Goal: Information Seeking & Learning: Learn about a topic

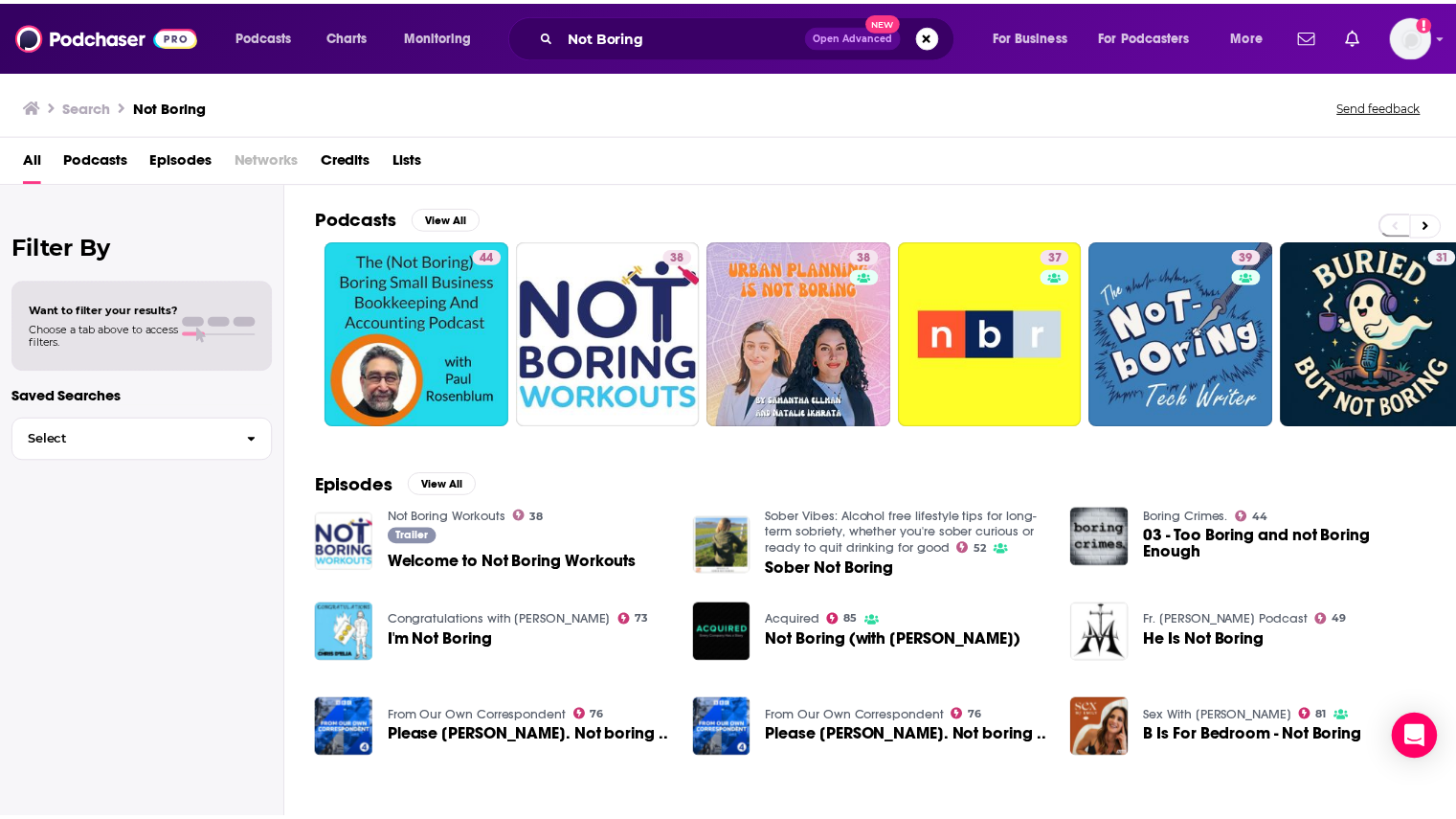
scroll to position [1, 0]
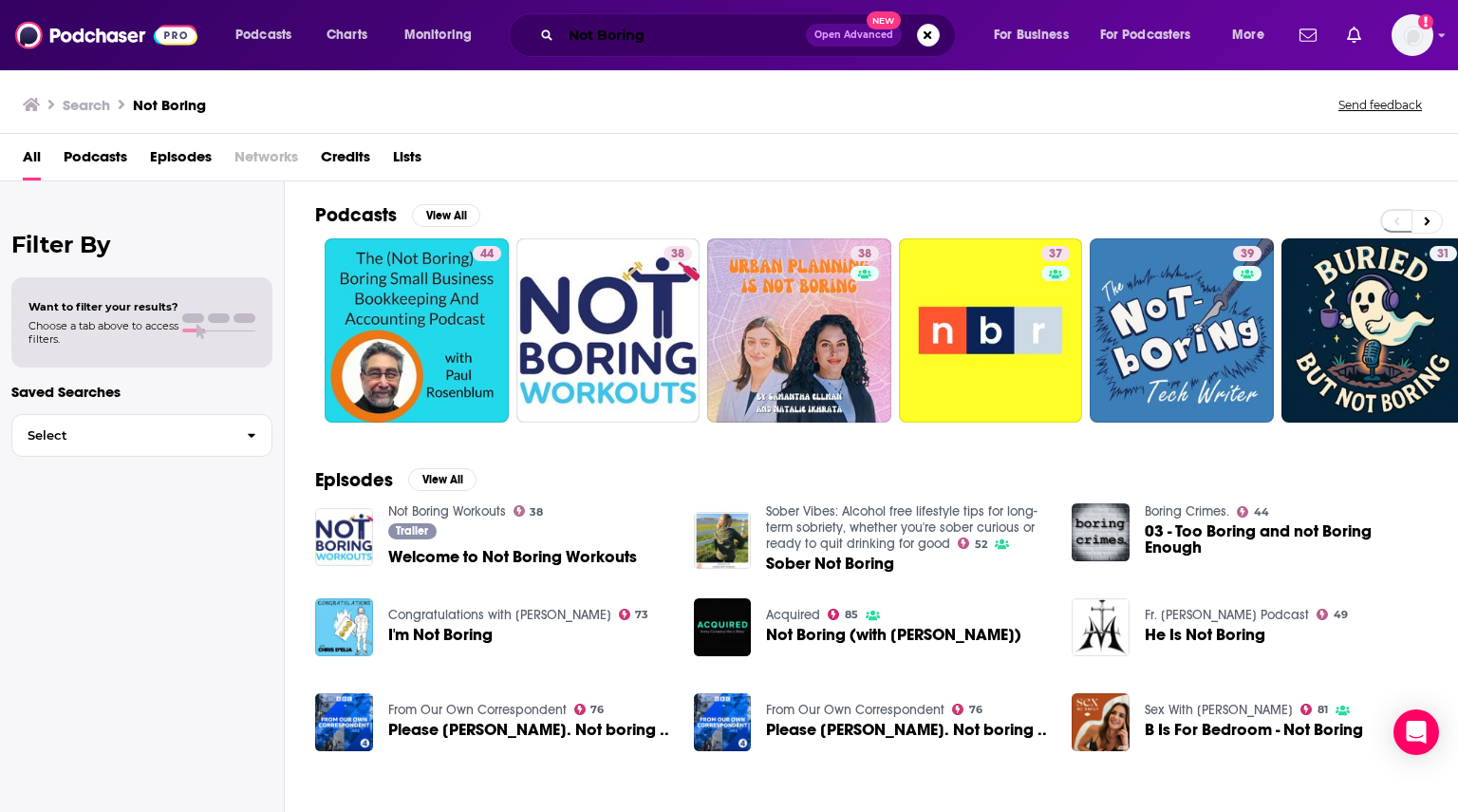
click at [717, 43] on input "Not Boring" at bounding box center [683, 35] width 245 height 30
click at [687, 35] on input "Not Boring" at bounding box center [683, 35] width 245 height 30
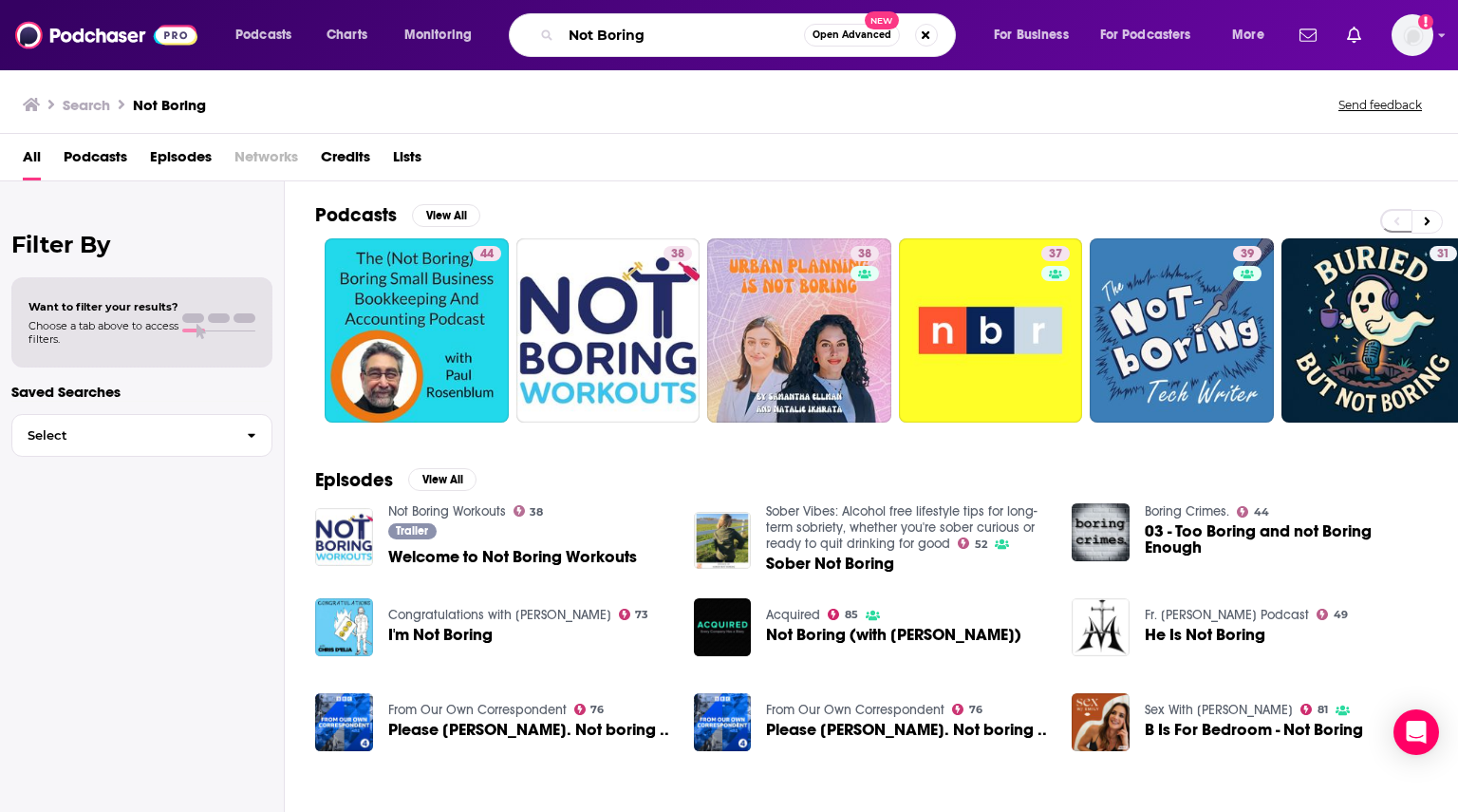
click at [687, 35] on input "Not Boring" at bounding box center [682, 35] width 243 height 30
paste input "TechCrunch Equity"
type input "TechCrunch Equity"
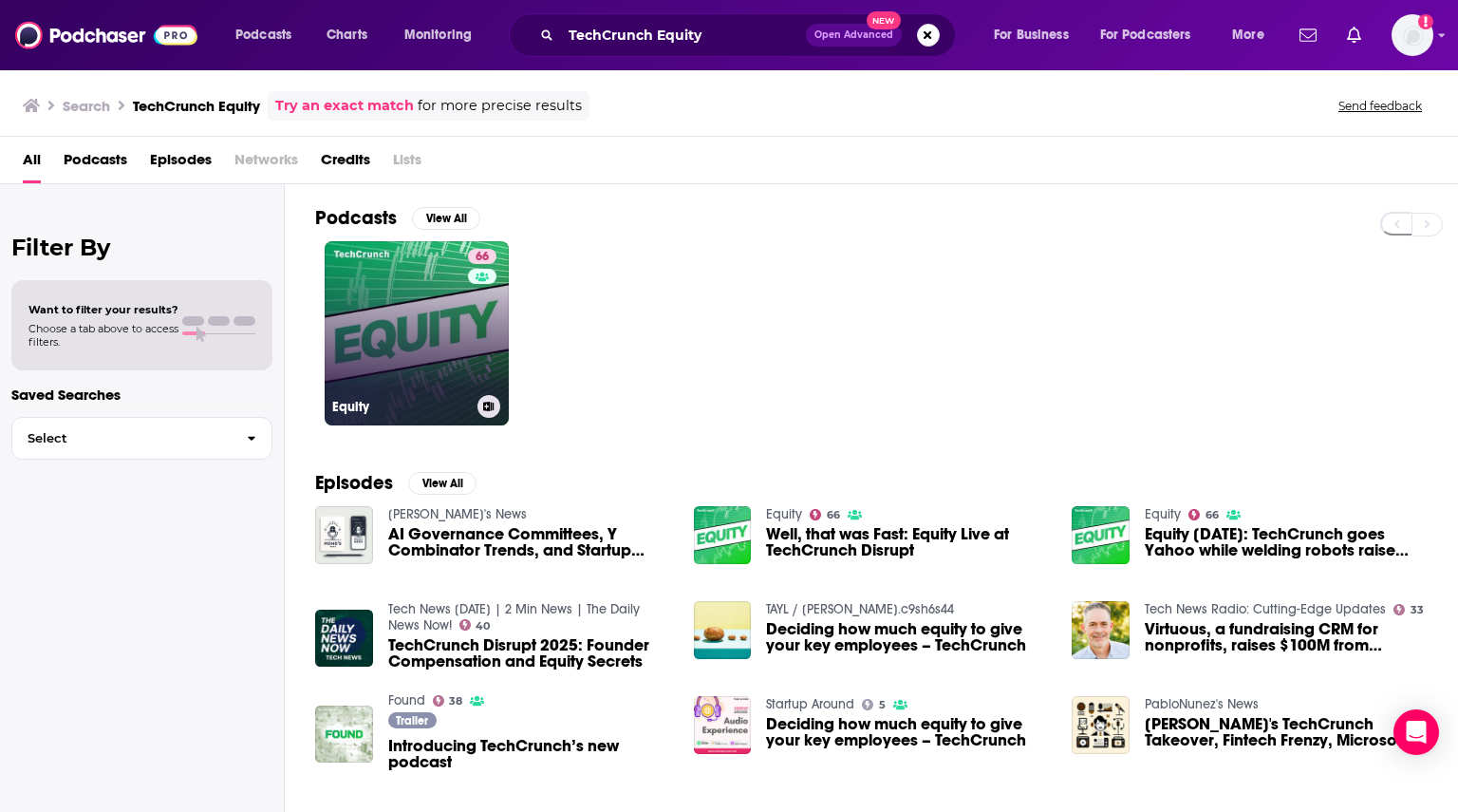
click at [481, 355] on div "66" at bounding box center [484, 321] width 33 height 146
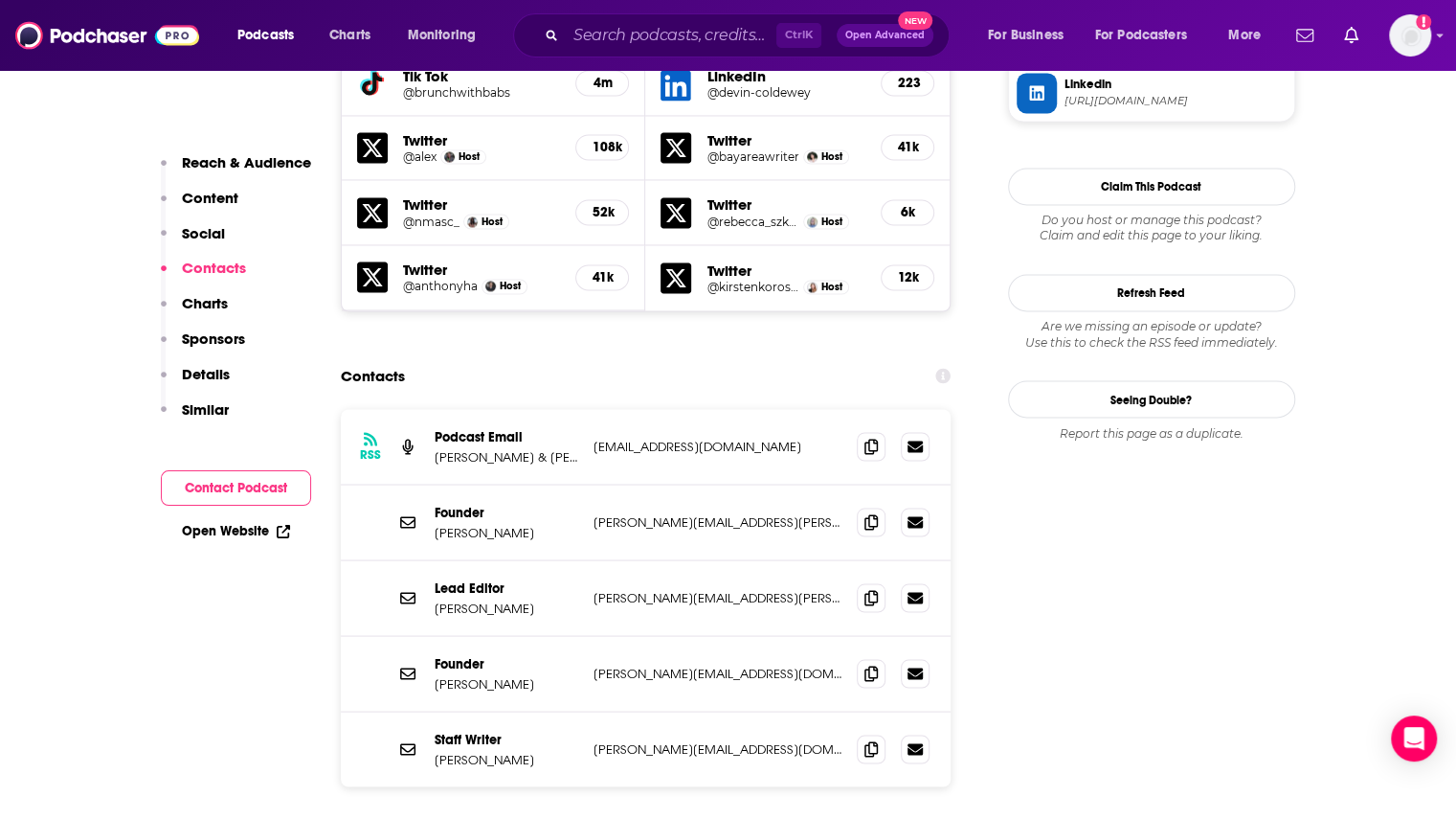
scroll to position [1974, 0]
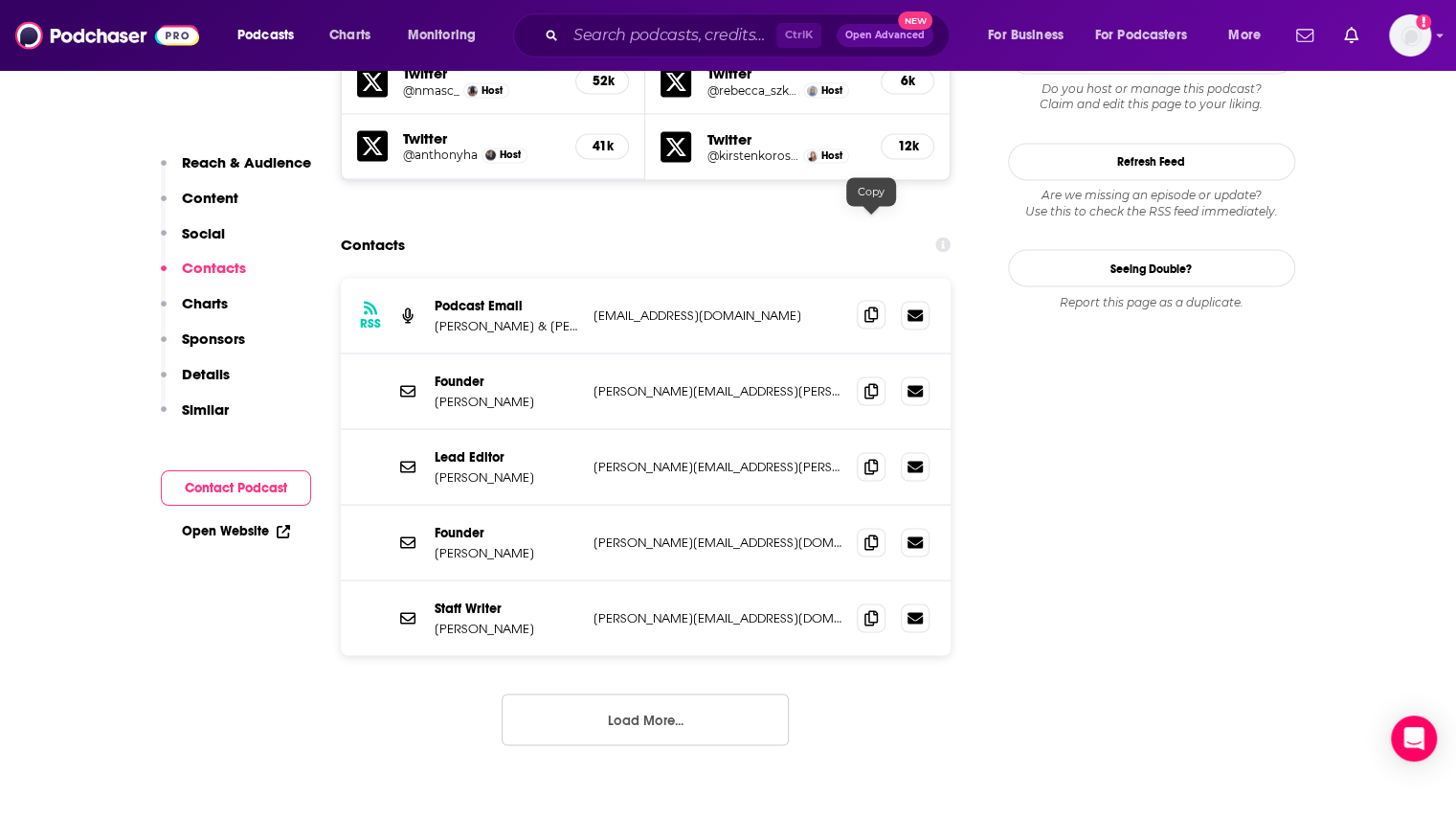
click at [868, 306] on icon at bounding box center [871, 314] width 14 height 16
click at [863, 451] on span at bounding box center [870, 465] width 28 height 28
click at [664, 693] on button "Load More..." at bounding box center [645, 719] width 287 height 52
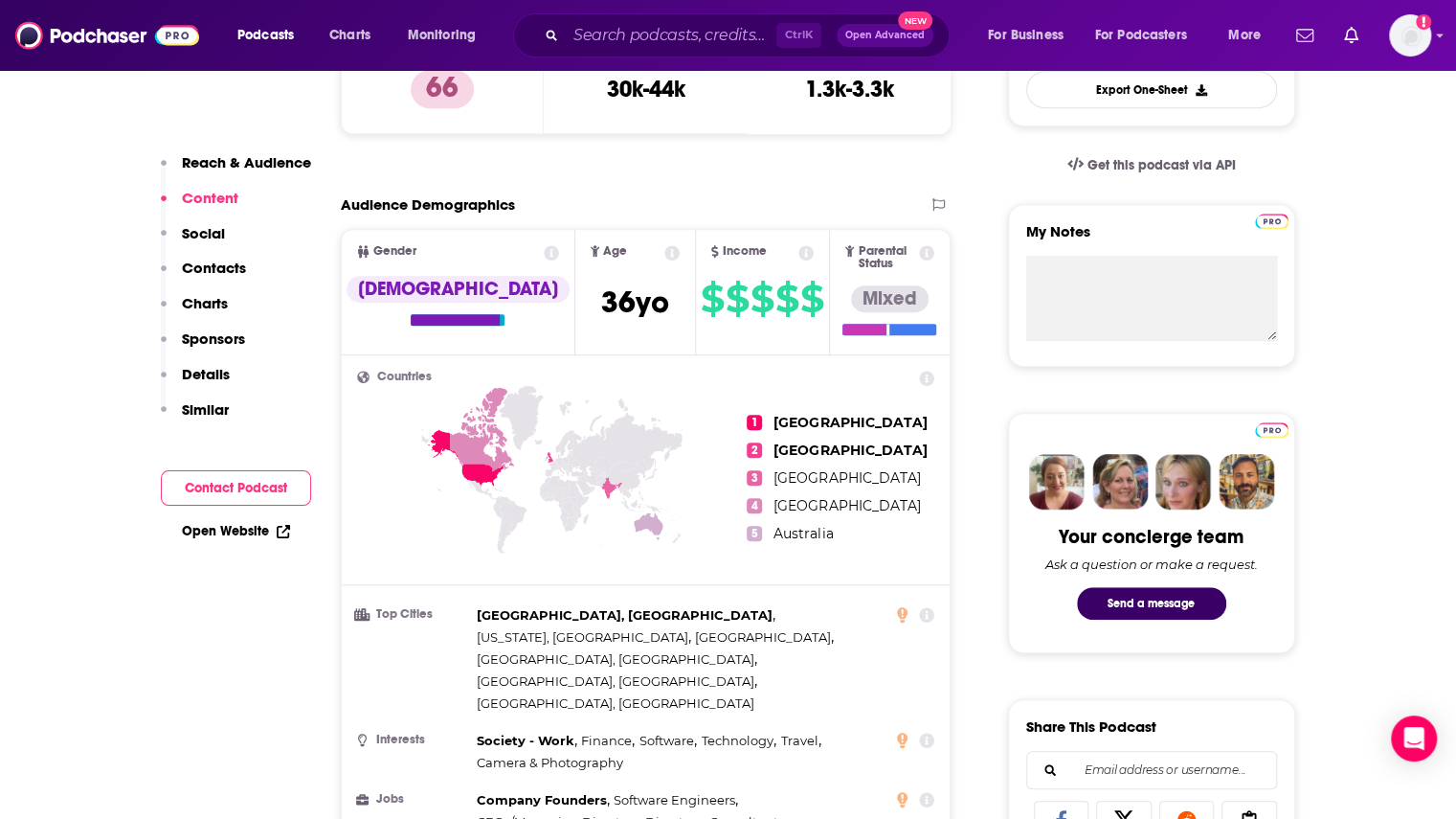
scroll to position [0, 0]
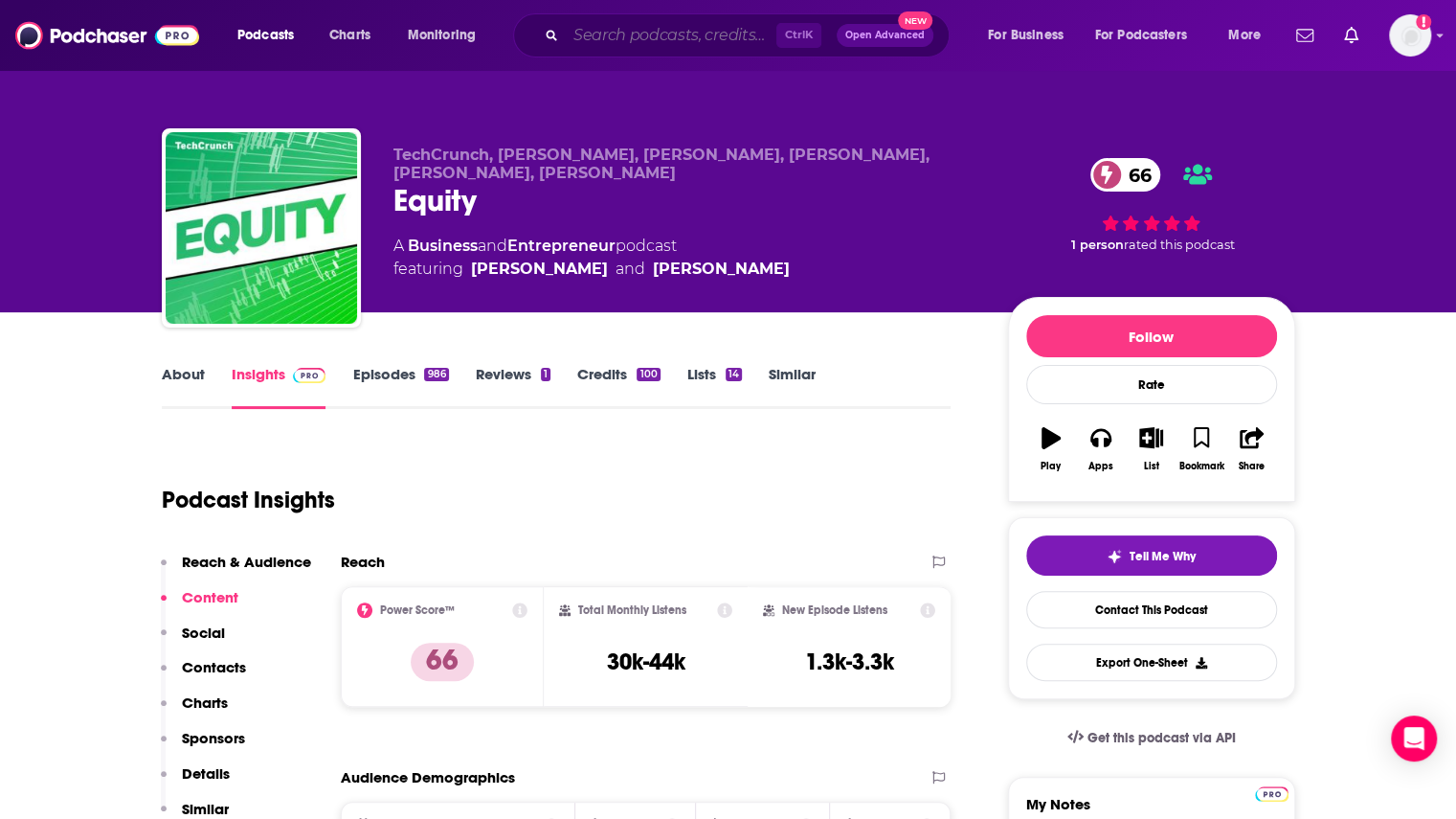
click at [692, 36] on input "Search podcasts, credits, & more..." at bounding box center [671, 35] width 211 height 30
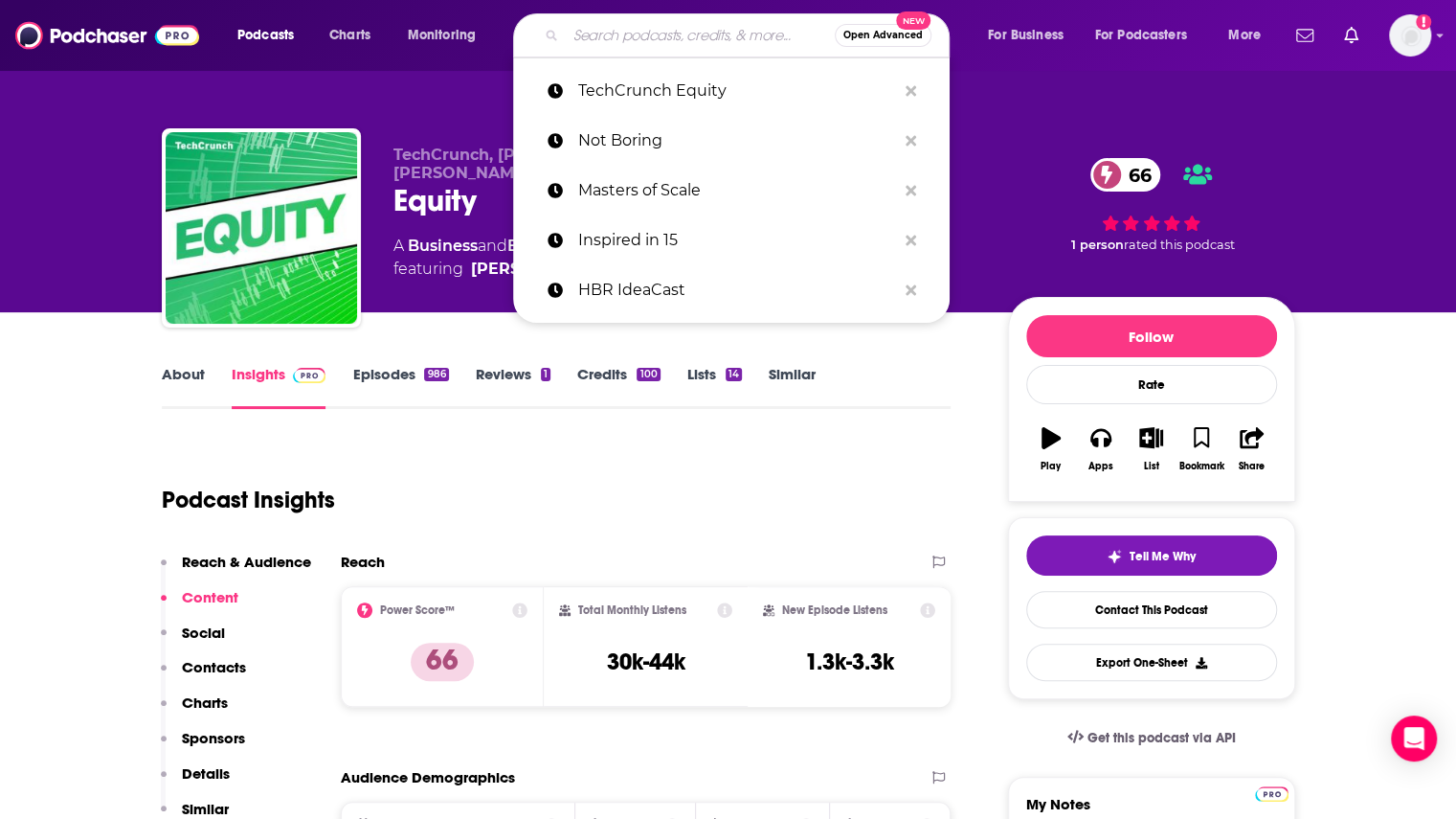
paste input "TechCrunch Found"
type input "TechCrunch Found"
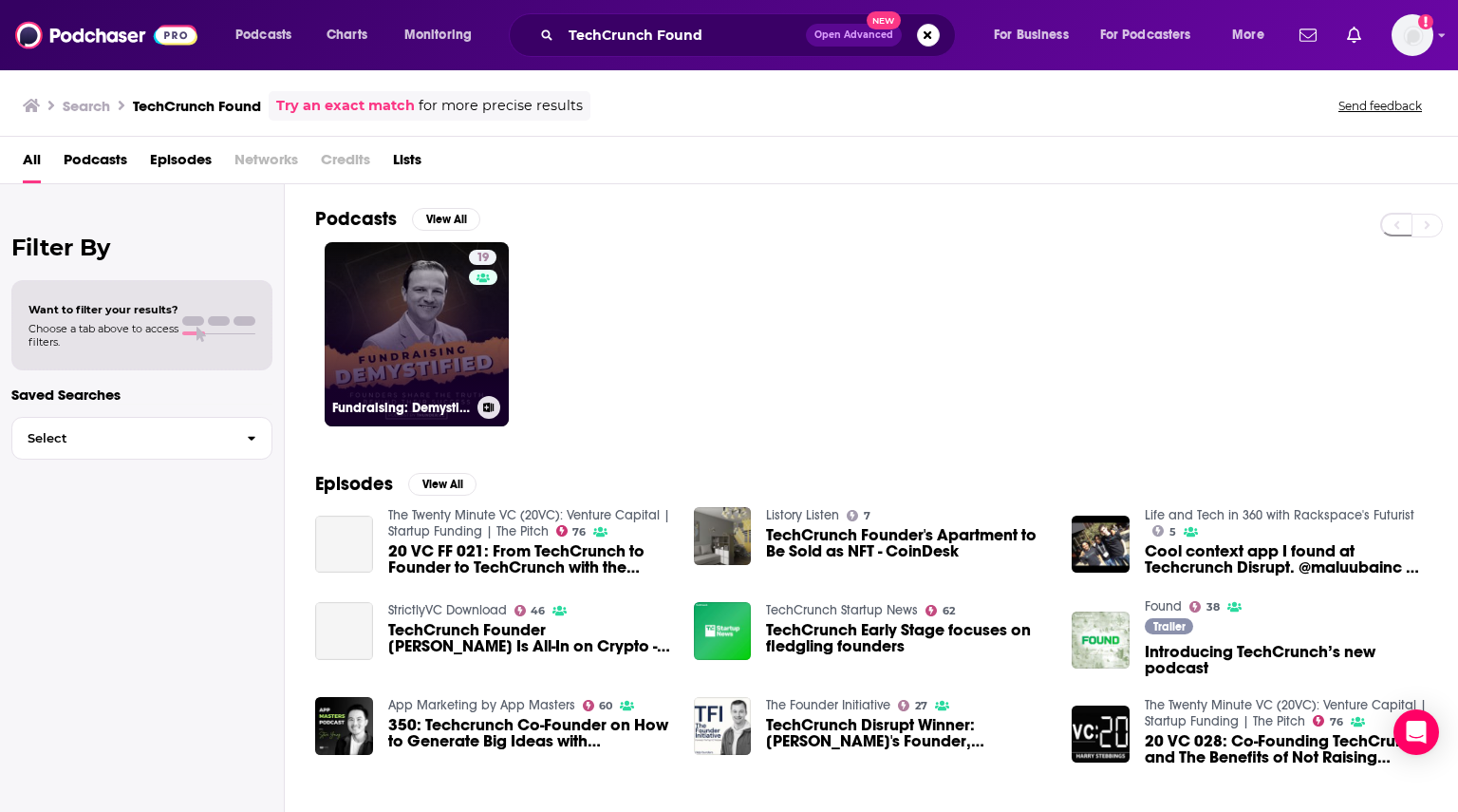
click at [440, 310] on link "19 Fundraising: Demystified! True Stories Direct From Founders" at bounding box center [417, 334] width 185 height 185
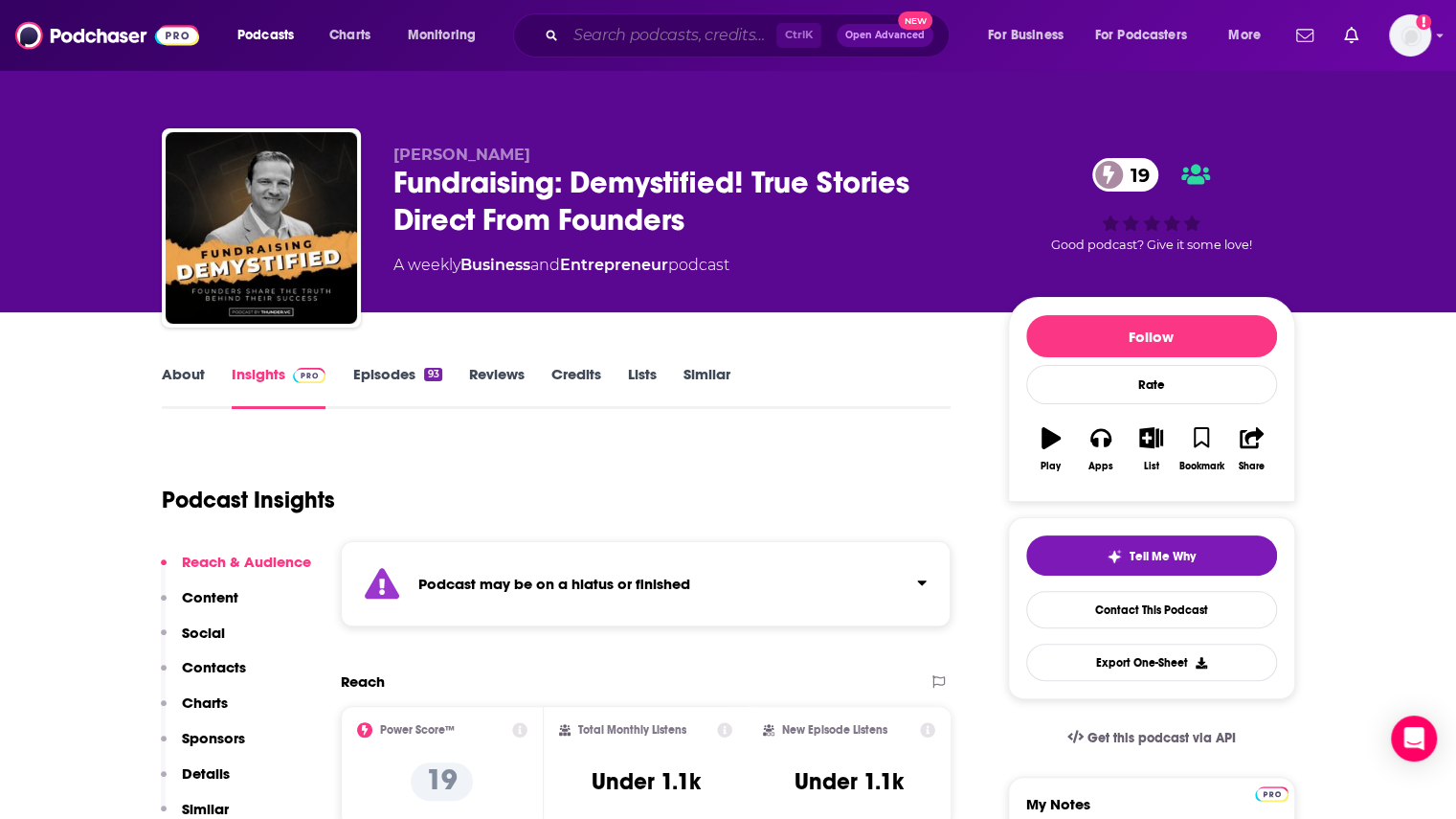
click at [723, 31] on input "Search podcasts, credits, & more..." at bounding box center [671, 35] width 211 height 30
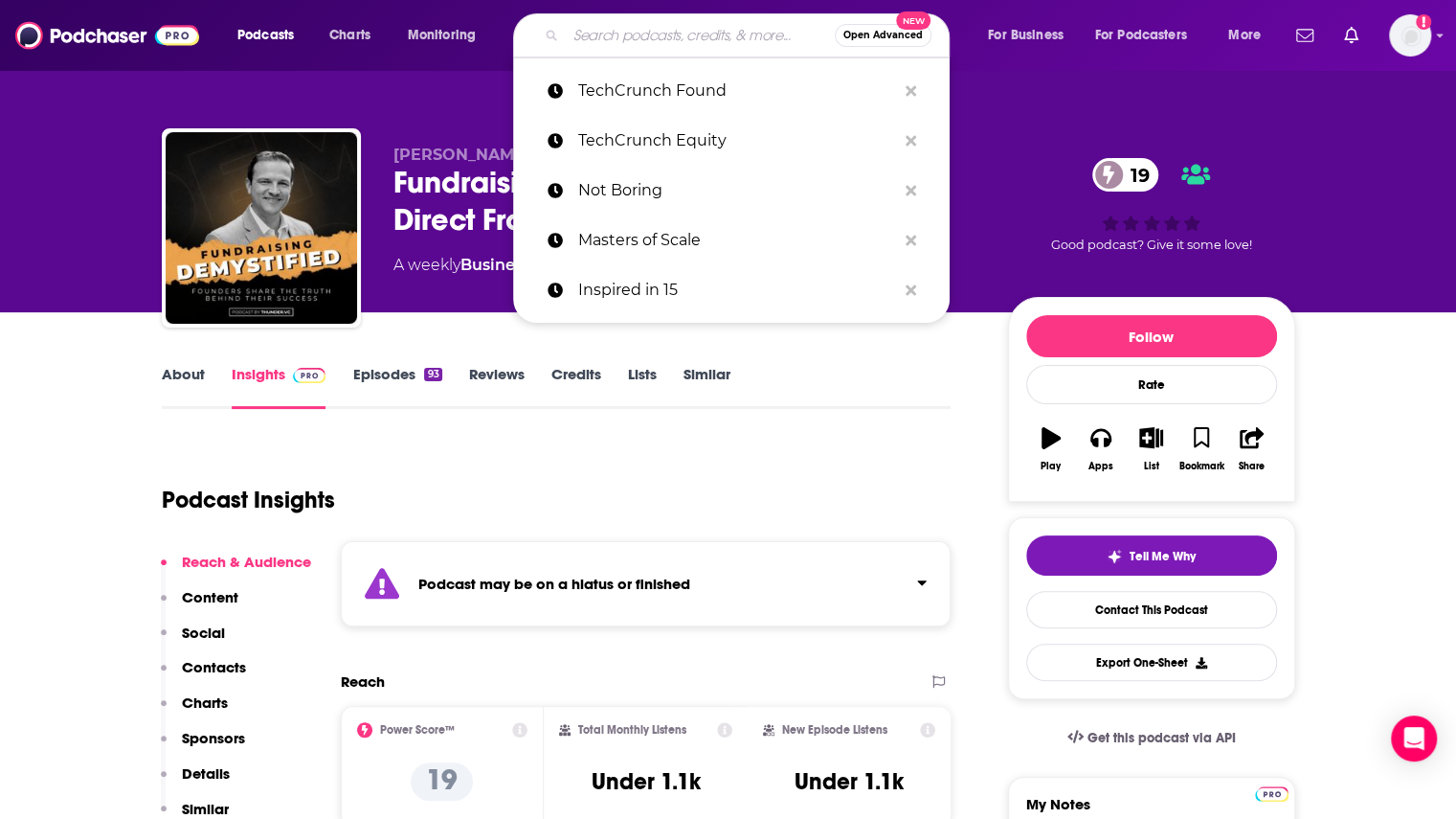
paste input "The Social Radars"
type input "The Social Radars"
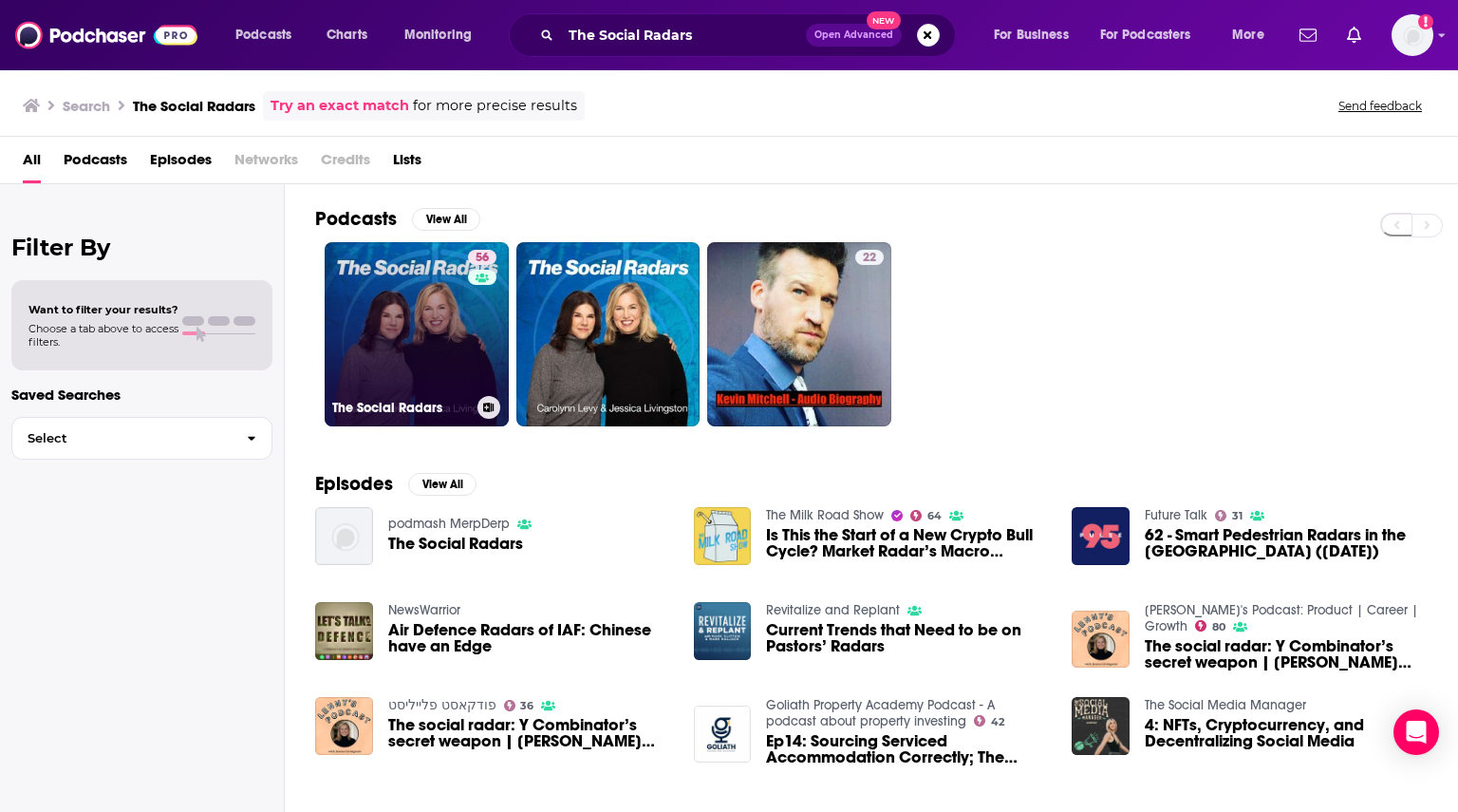
click at [455, 334] on link "56 The Social Radars" at bounding box center [417, 334] width 185 height 185
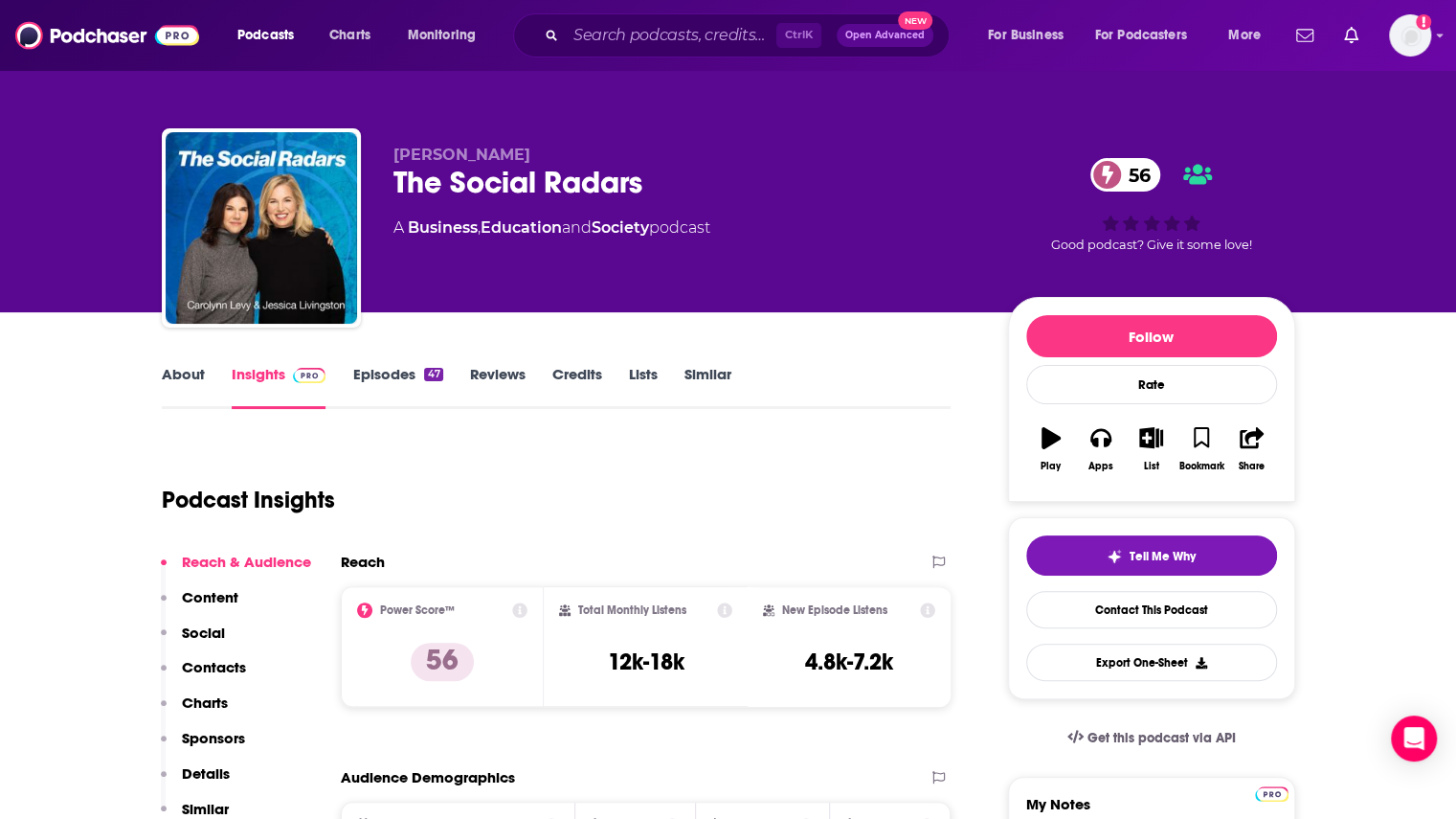
click at [409, 372] on link "Episodes 47" at bounding box center [397, 386] width 90 height 44
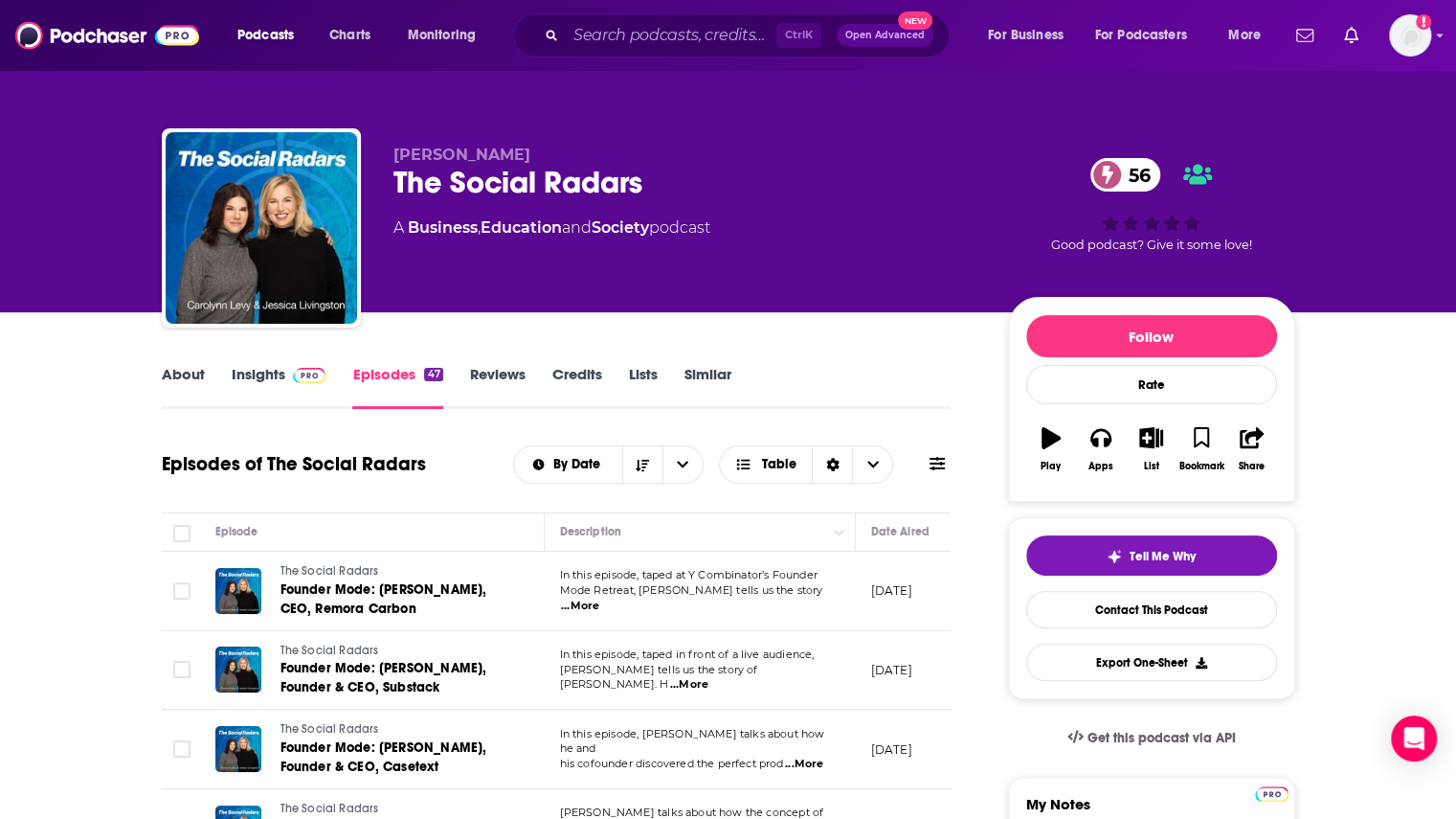
scroll to position [2, 0]
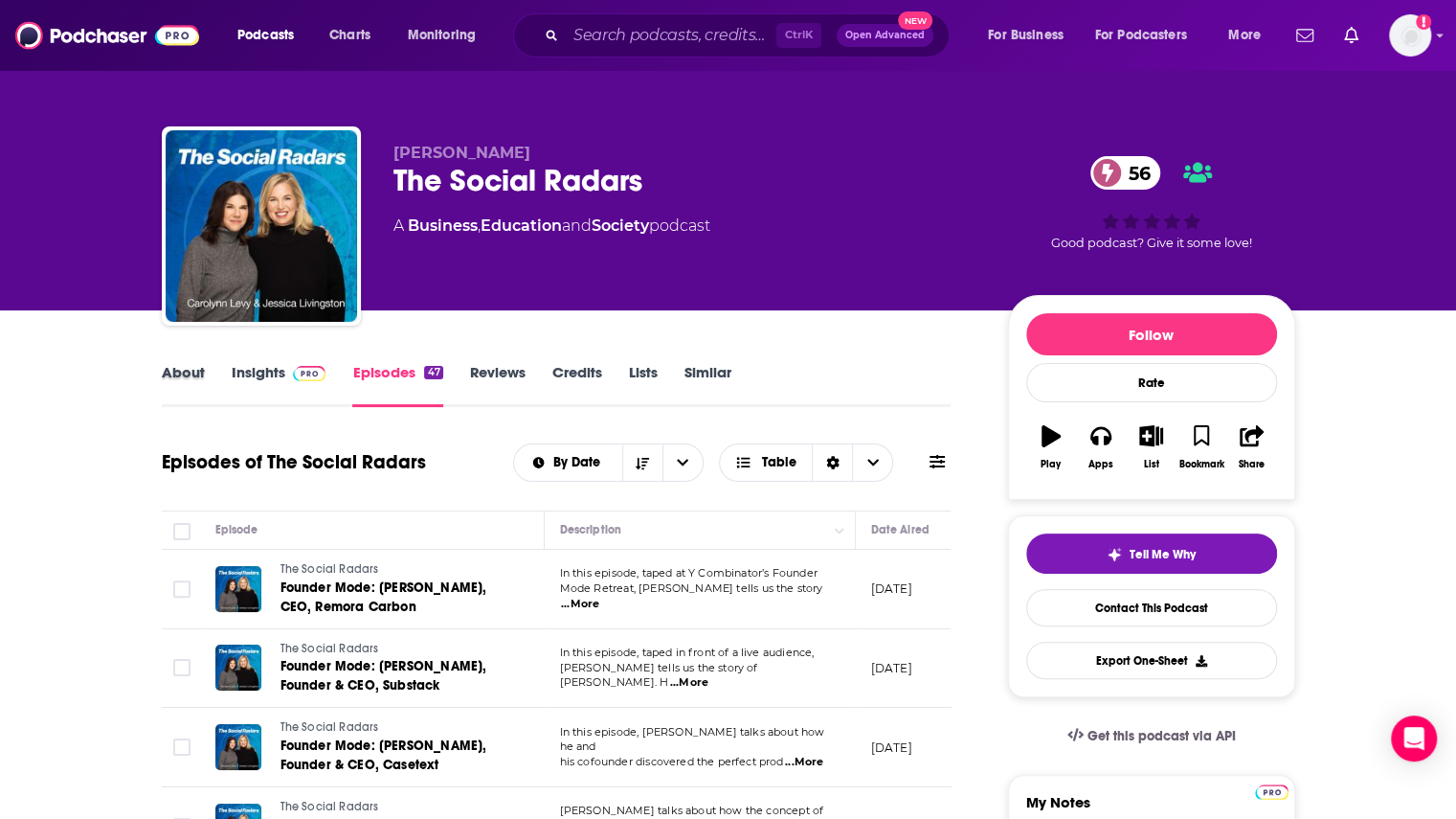
click at [203, 372] on div "About" at bounding box center [197, 384] width 70 height 44
click at [196, 365] on link "About" at bounding box center [183, 384] width 43 height 44
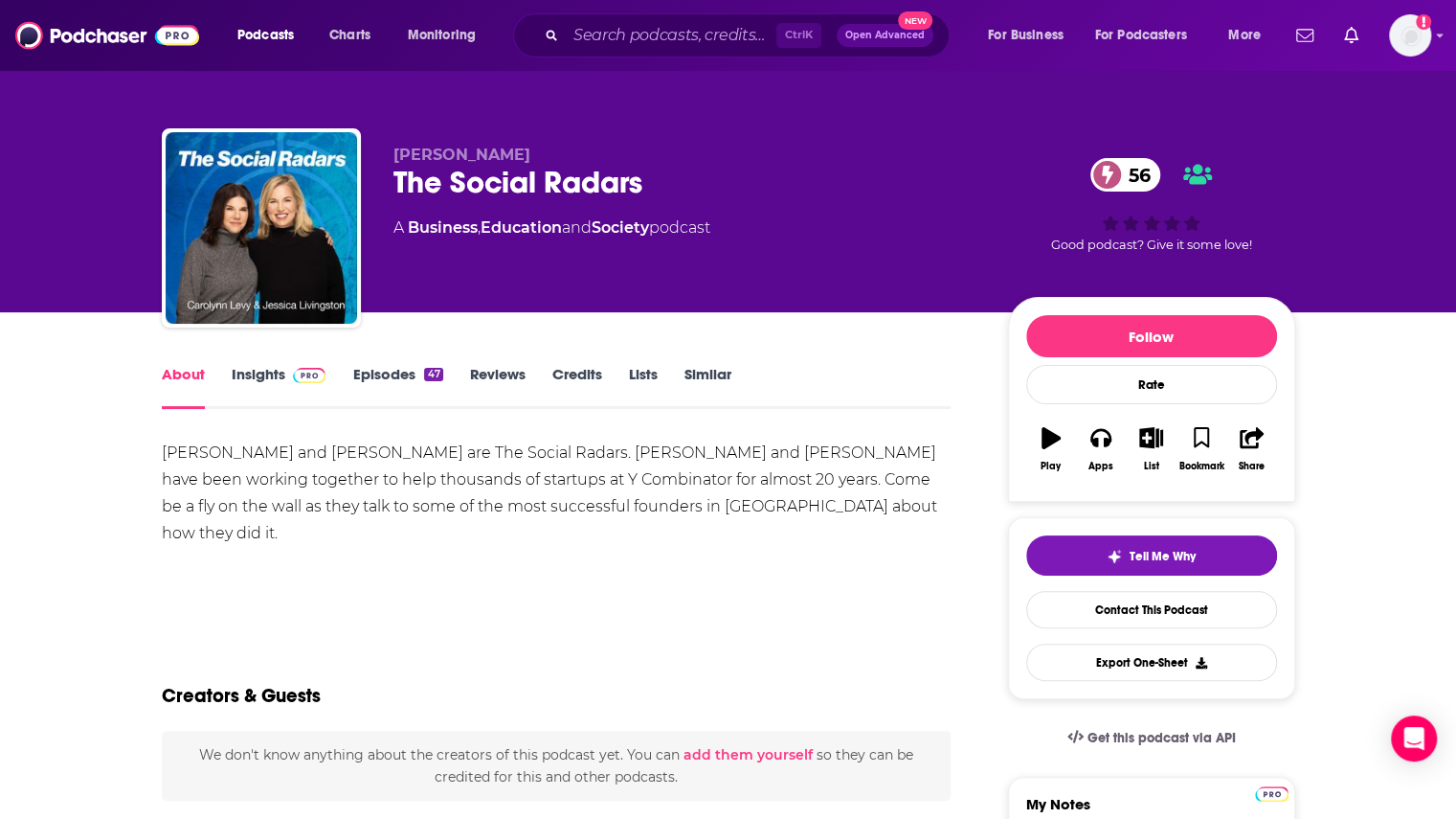
click at [263, 385] on link "Insights" at bounding box center [279, 386] width 95 height 44
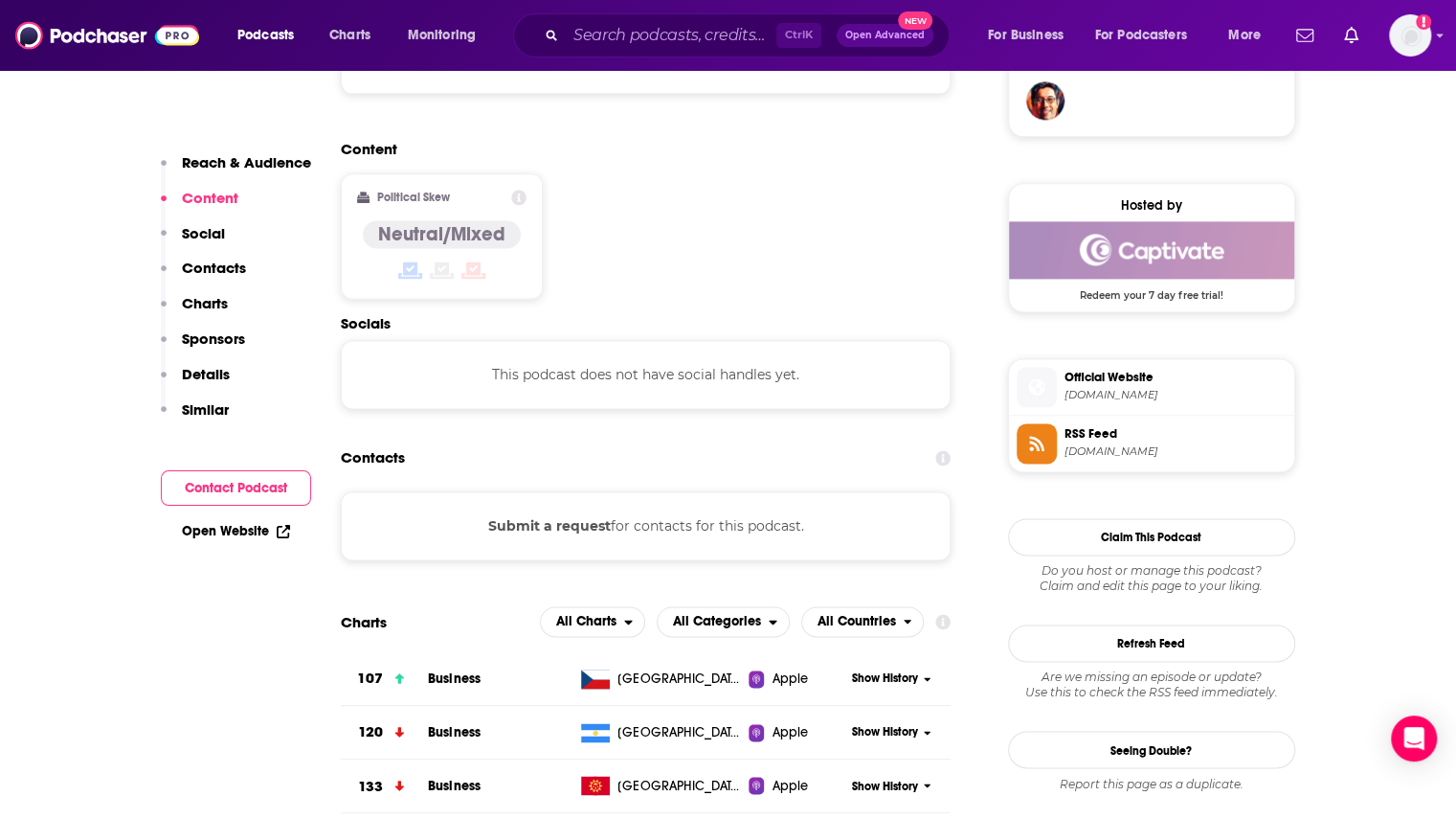
scroll to position [1441, 0]
click at [675, 37] on input "Search podcasts, credits, & more..." at bounding box center [671, 35] width 211 height 30
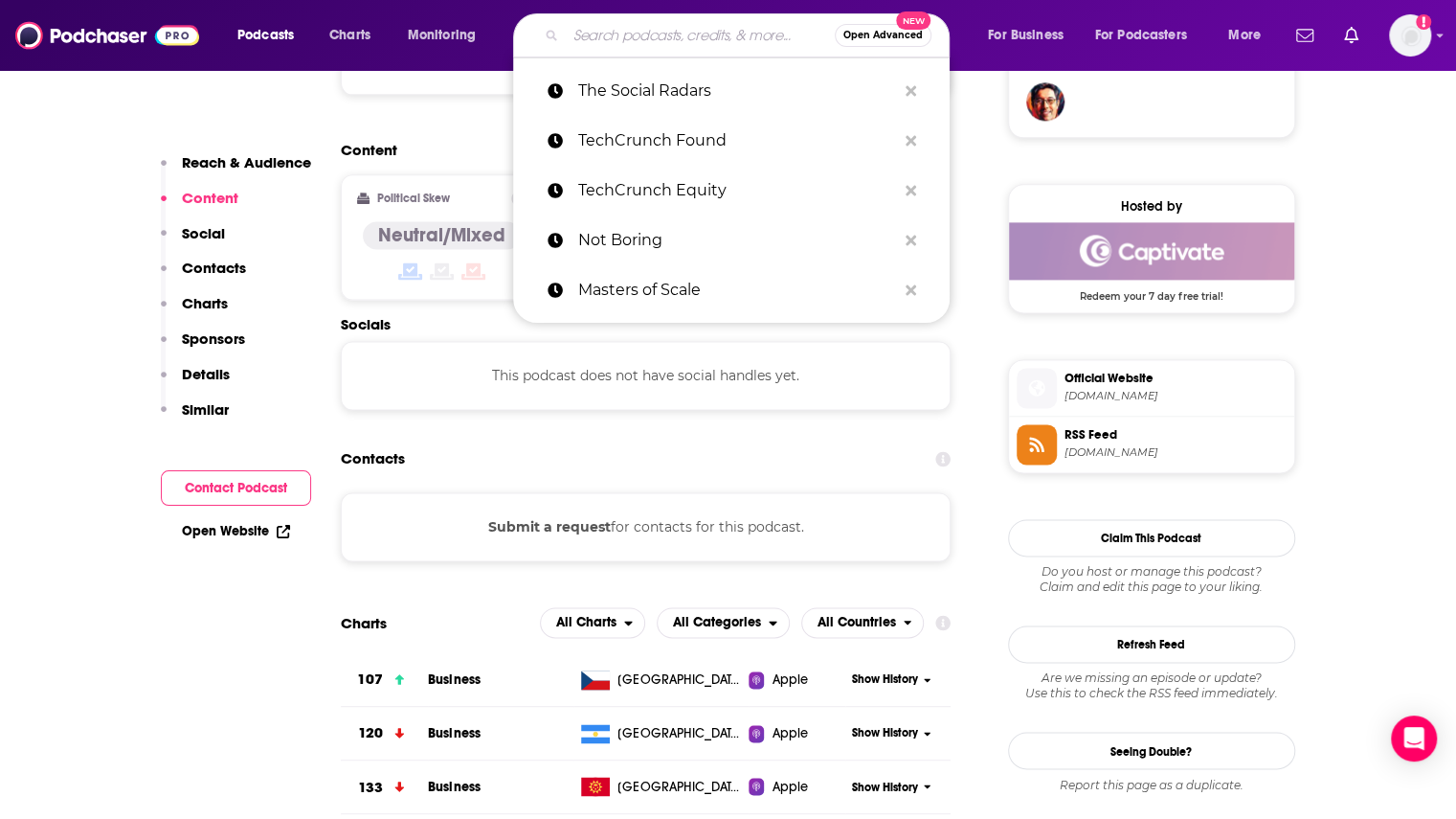
paste input "The Vergecast"
type input "The Vergecast"
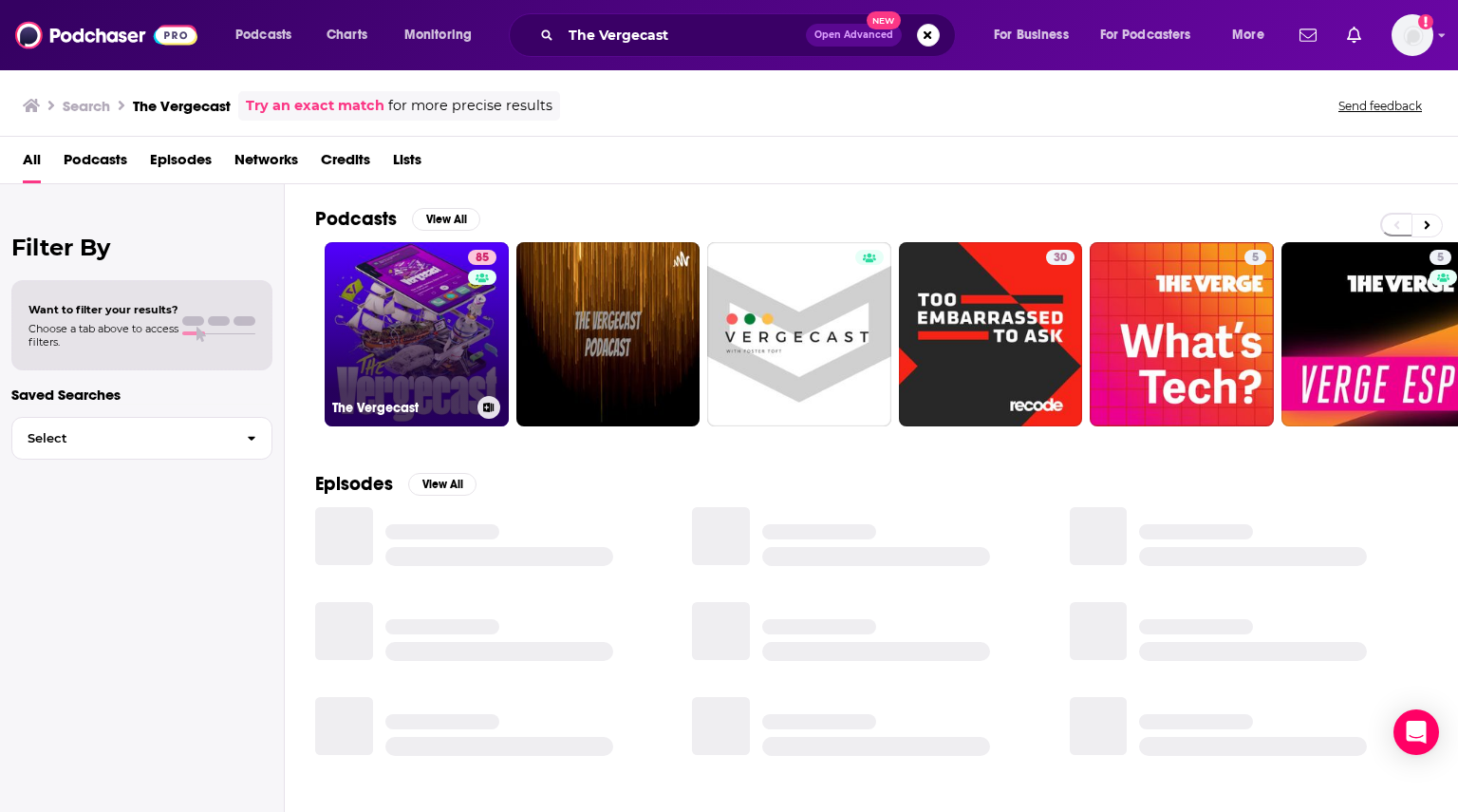
click at [441, 352] on link "85 The Vergecast" at bounding box center [417, 334] width 185 height 185
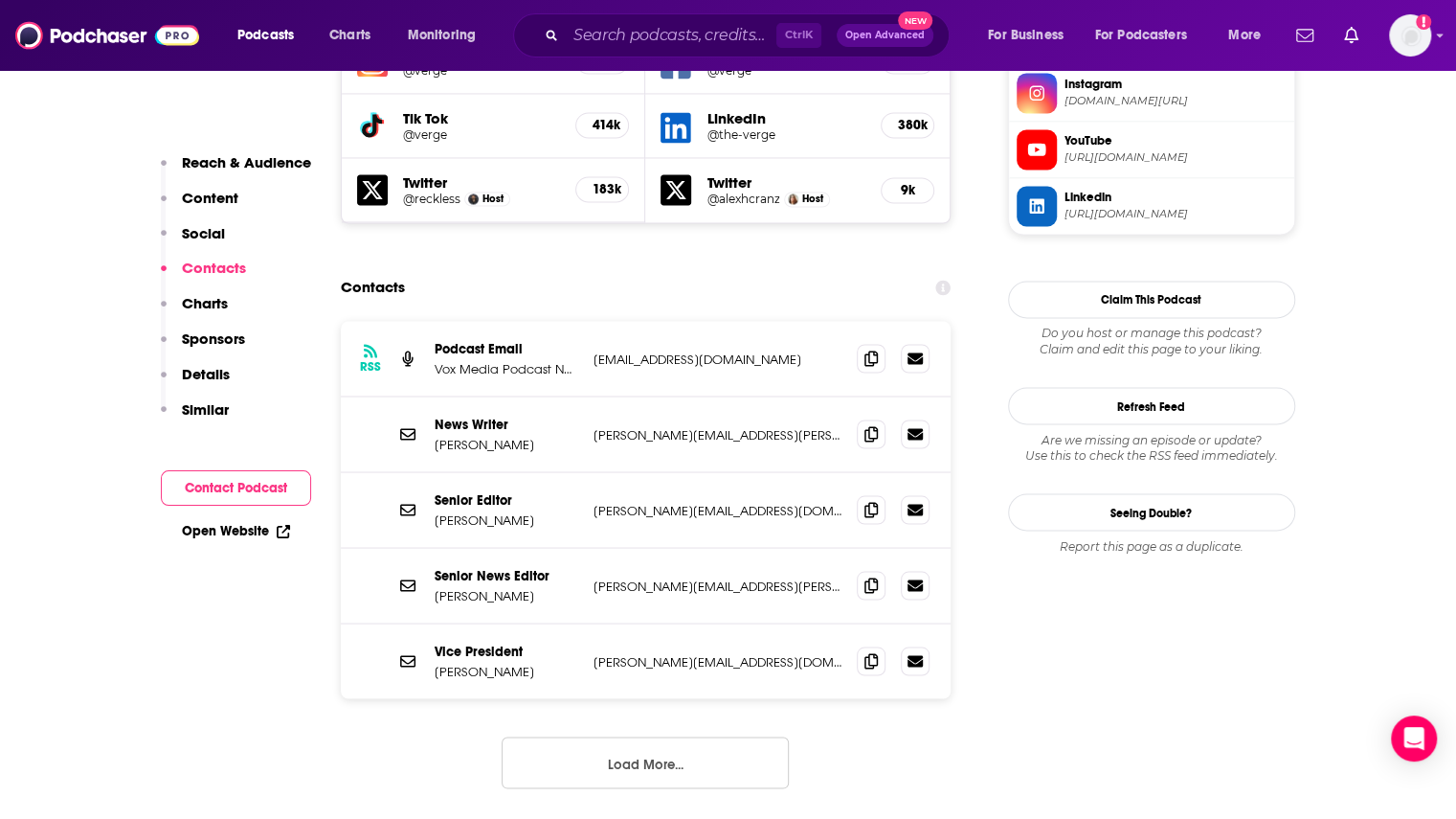
scroll to position [1844, 0]
click at [717, 735] on button "Load More..." at bounding box center [645, 760] width 287 height 52
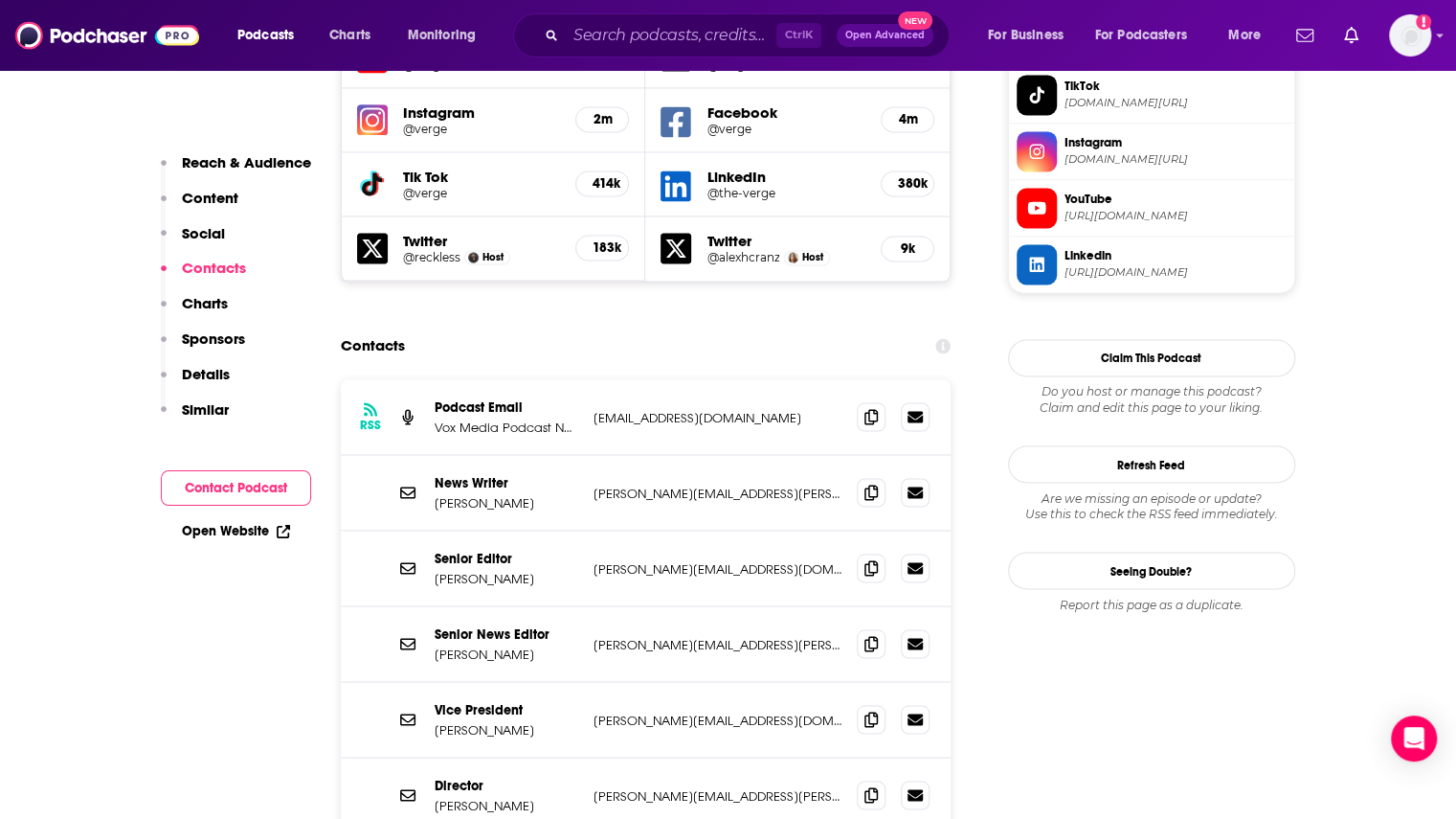
scroll to position [1784, 0]
click at [869, 409] on icon at bounding box center [871, 416] width 14 height 16
click at [639, 33] on input "Search podcasts, credits, & more..." at bounding box center [671, 35] width 211 height 30
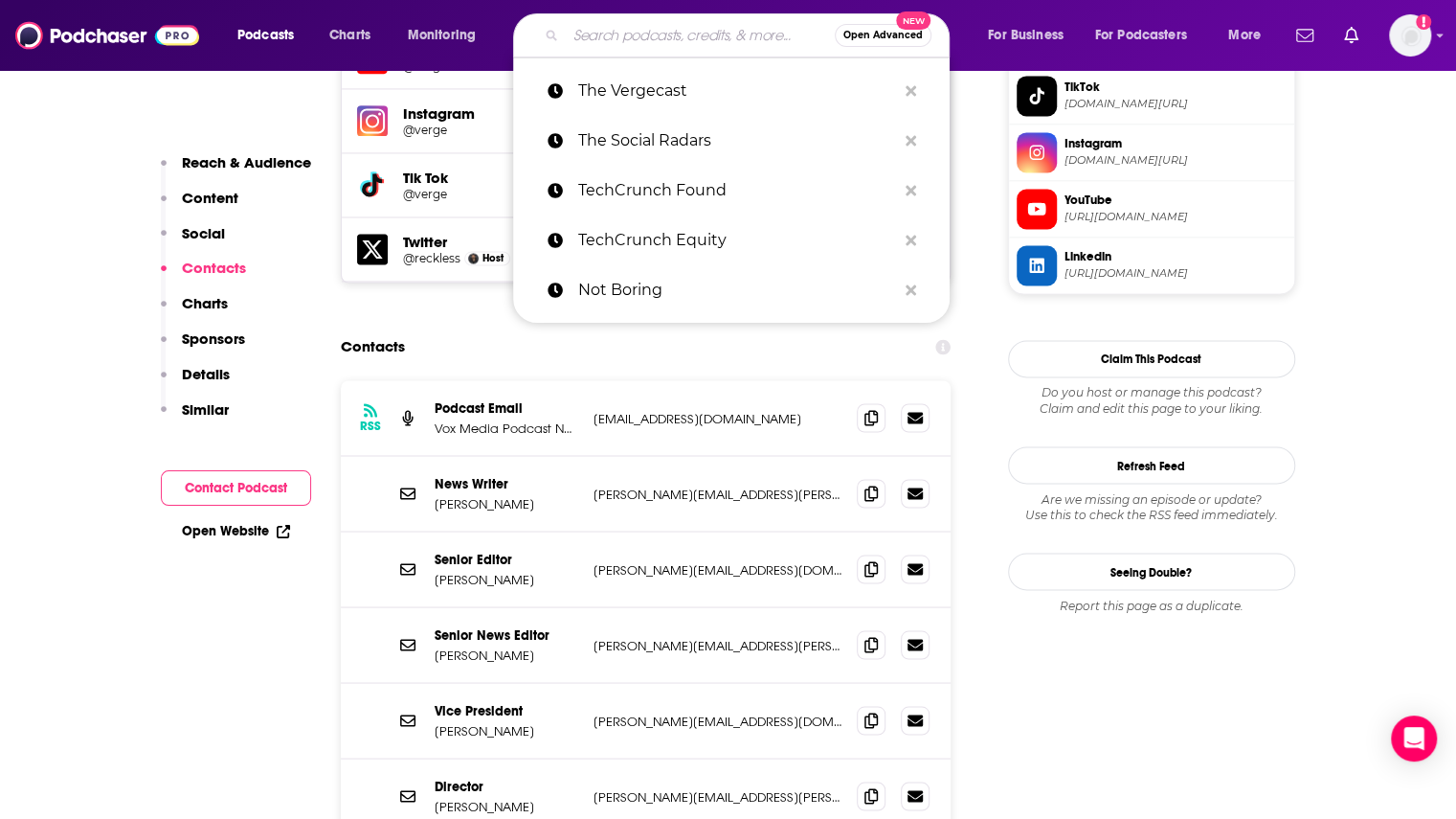
paste input "This Week in Startups"
type input "This Week in Startups"
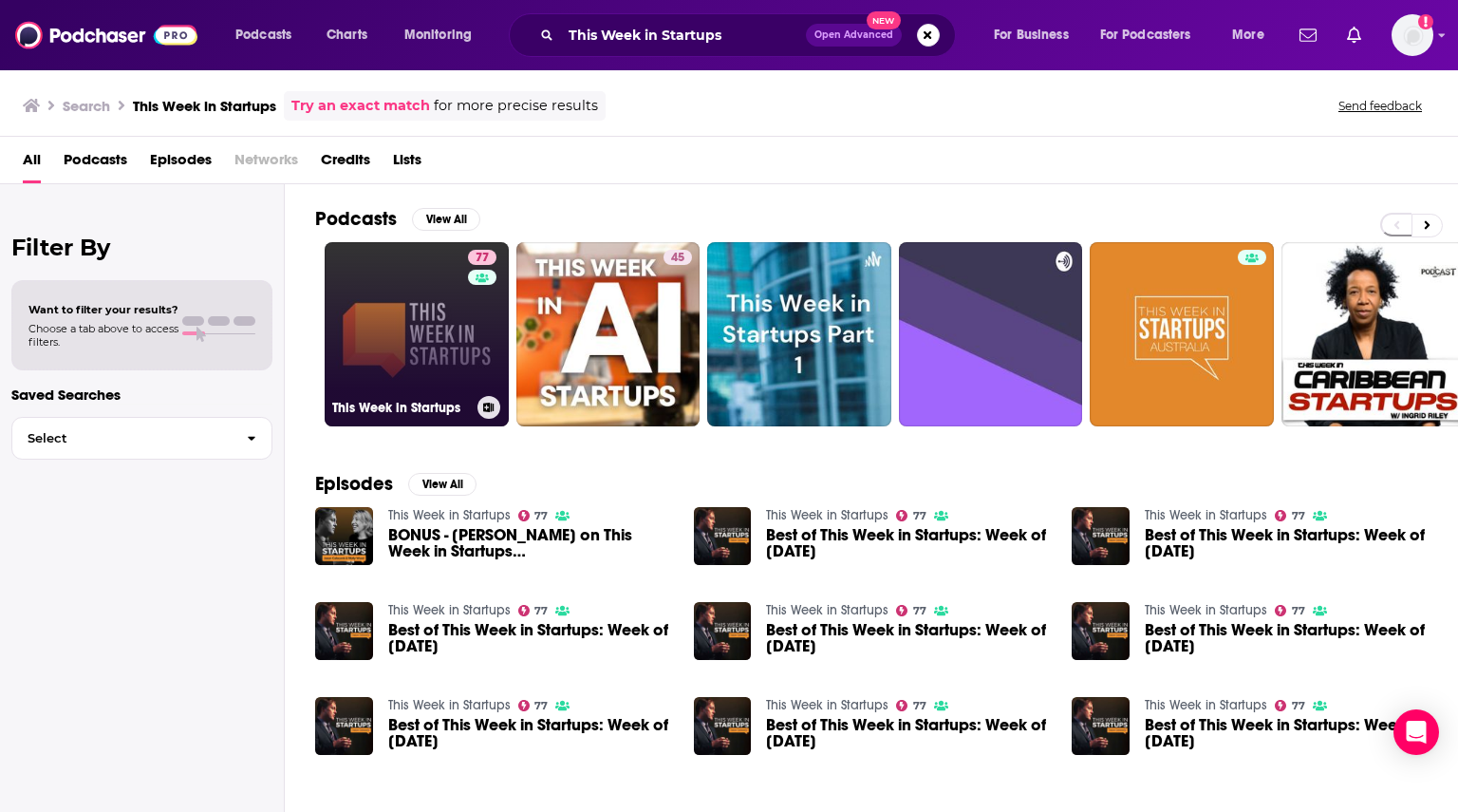
click at [376, 334] on link "77 This Week in Startups" at bounding box center [417, 334] width 185 height 185
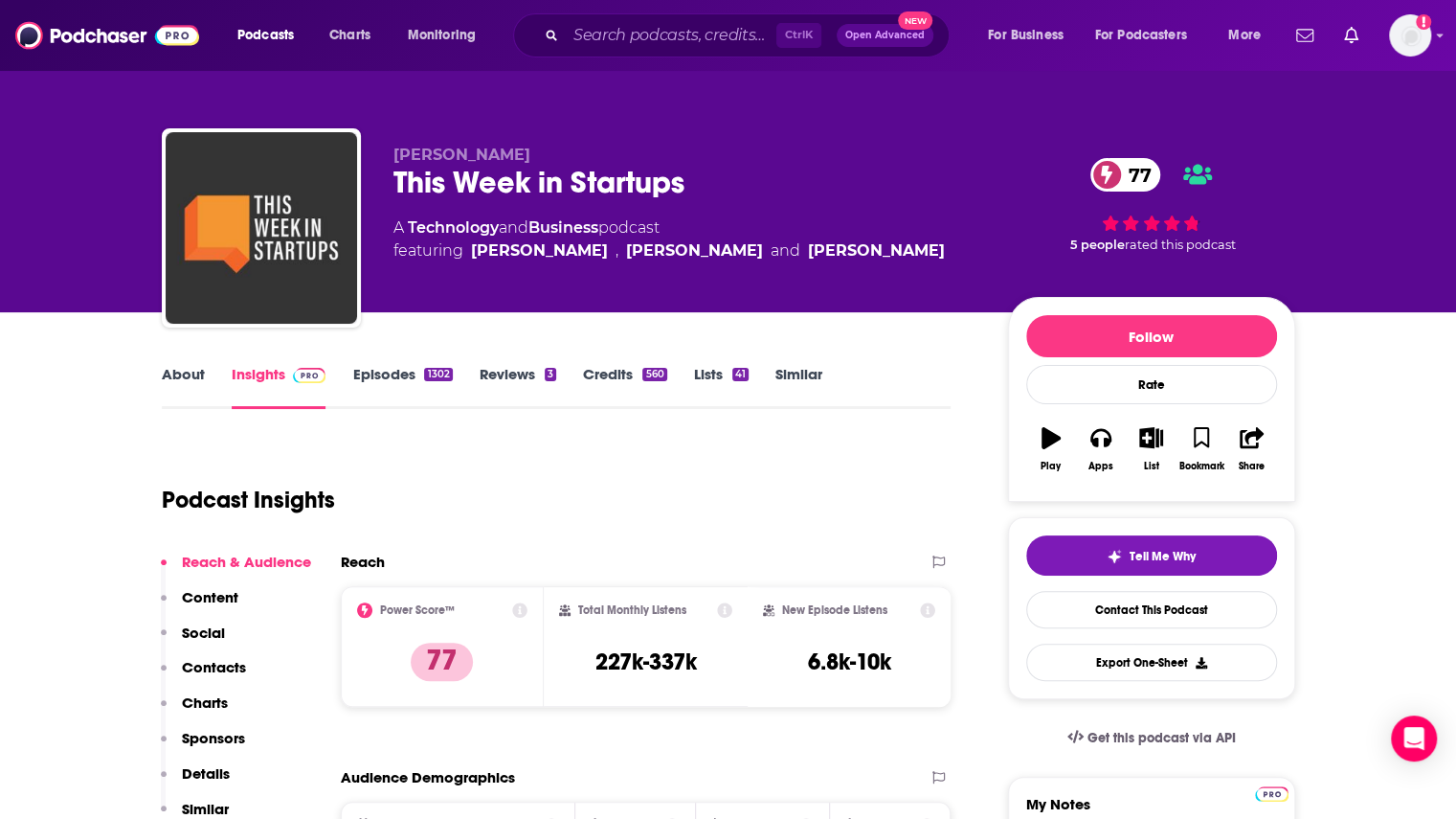
click at [400, 393] on link "Episodes 1302" at bounding box center [402, 386] width 99 height 44
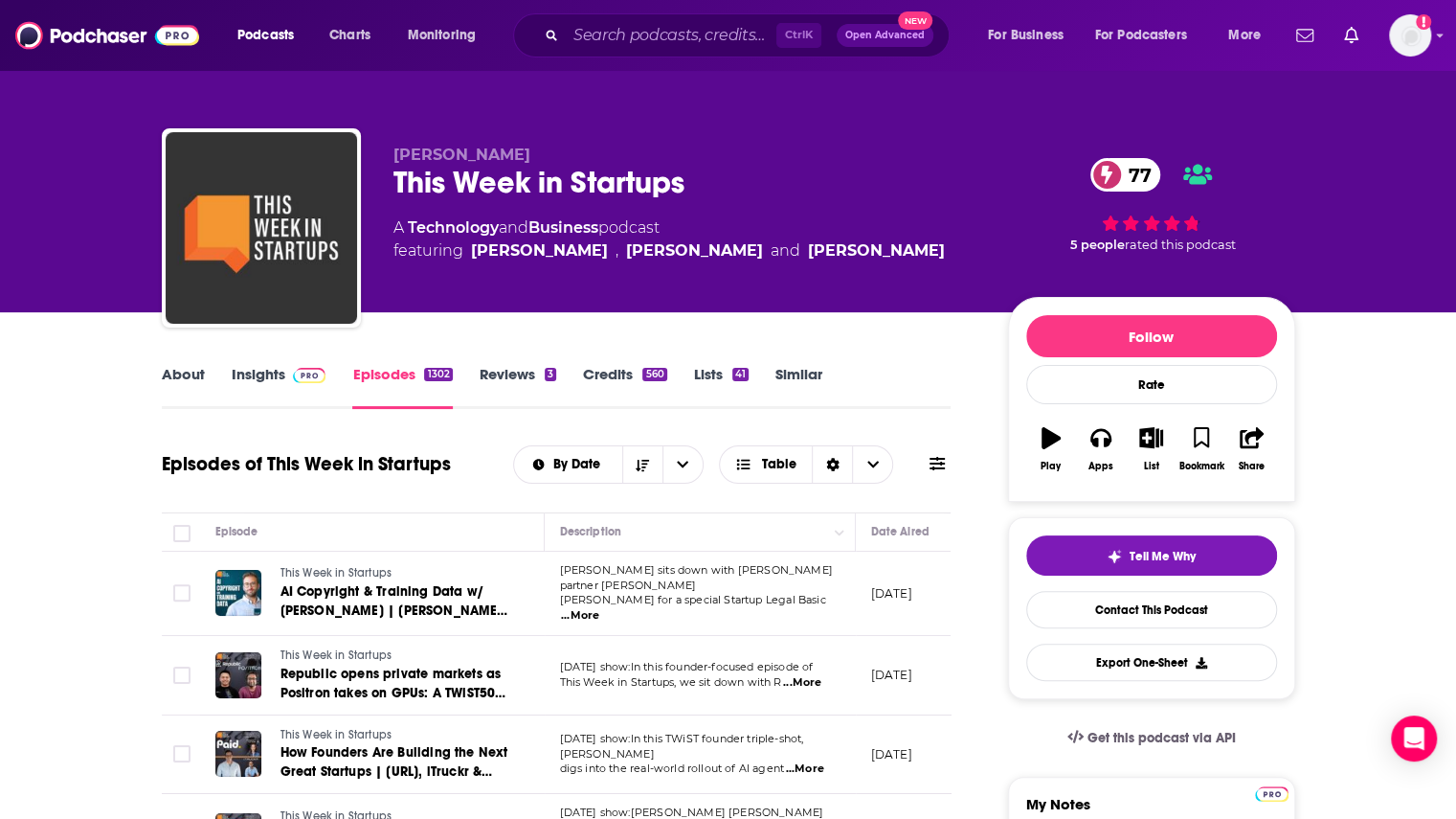
click at [258, 376] on link "Insights" at bounding box center [279, 386] width 95 height 44
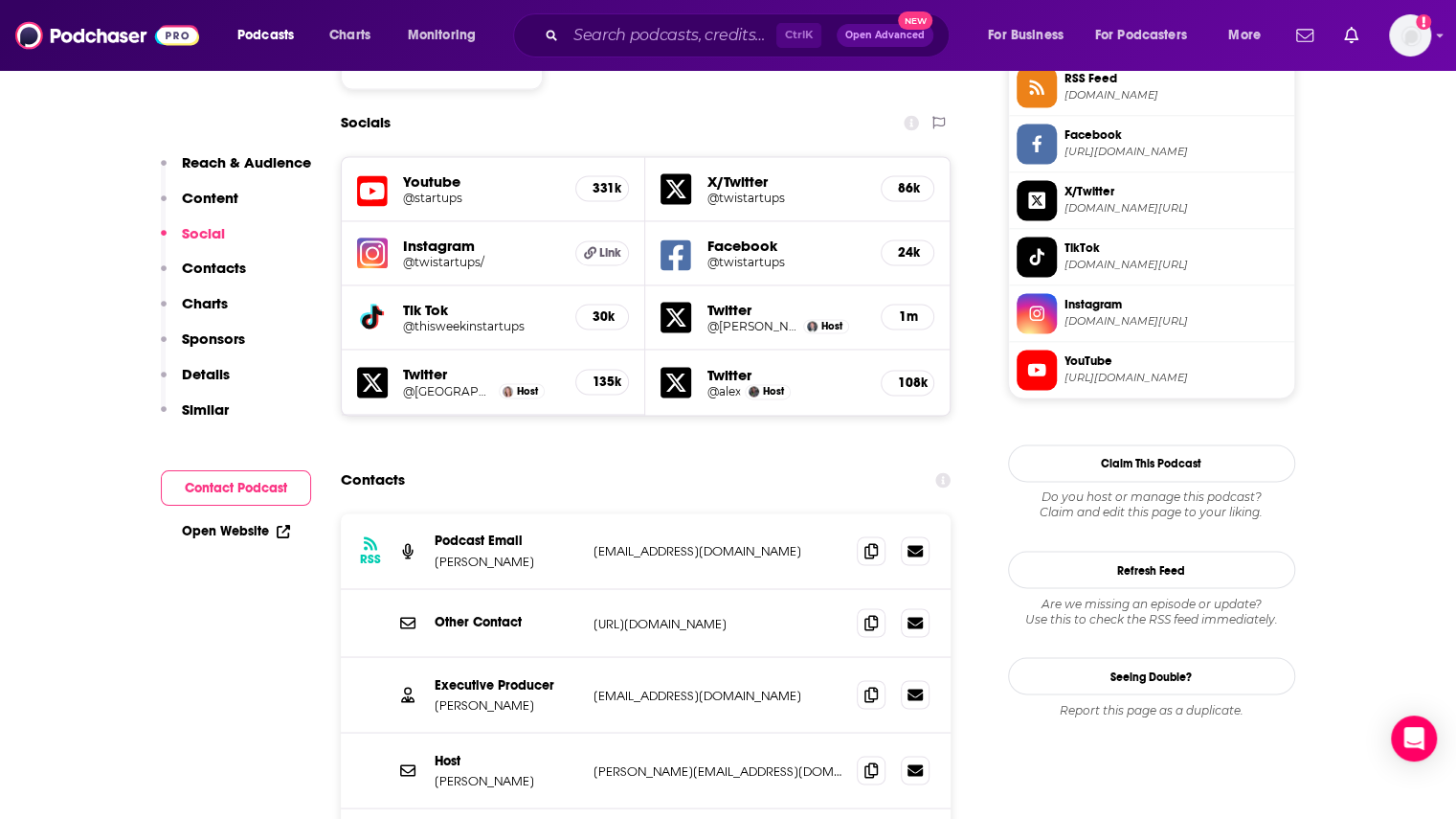
scroll to position [1624, 0]
click at [873, 760] on icon at bounding box center [871, 768] width 14 height 16
drag, startPoint x: 550, startPoint y: 689, endPoint x: 427, endPoint y: 690, distance: 123.0
click at [427, 731] on div "Host [PERSON_NAME] [PERSON_NAME][EMAIL_ADDRESS][DOMAIN_NAME] [PERSON_NAME][EMAI…" at bounding box center [646, 769] width 611 height 76
copy p "[PERSON_NAME]"
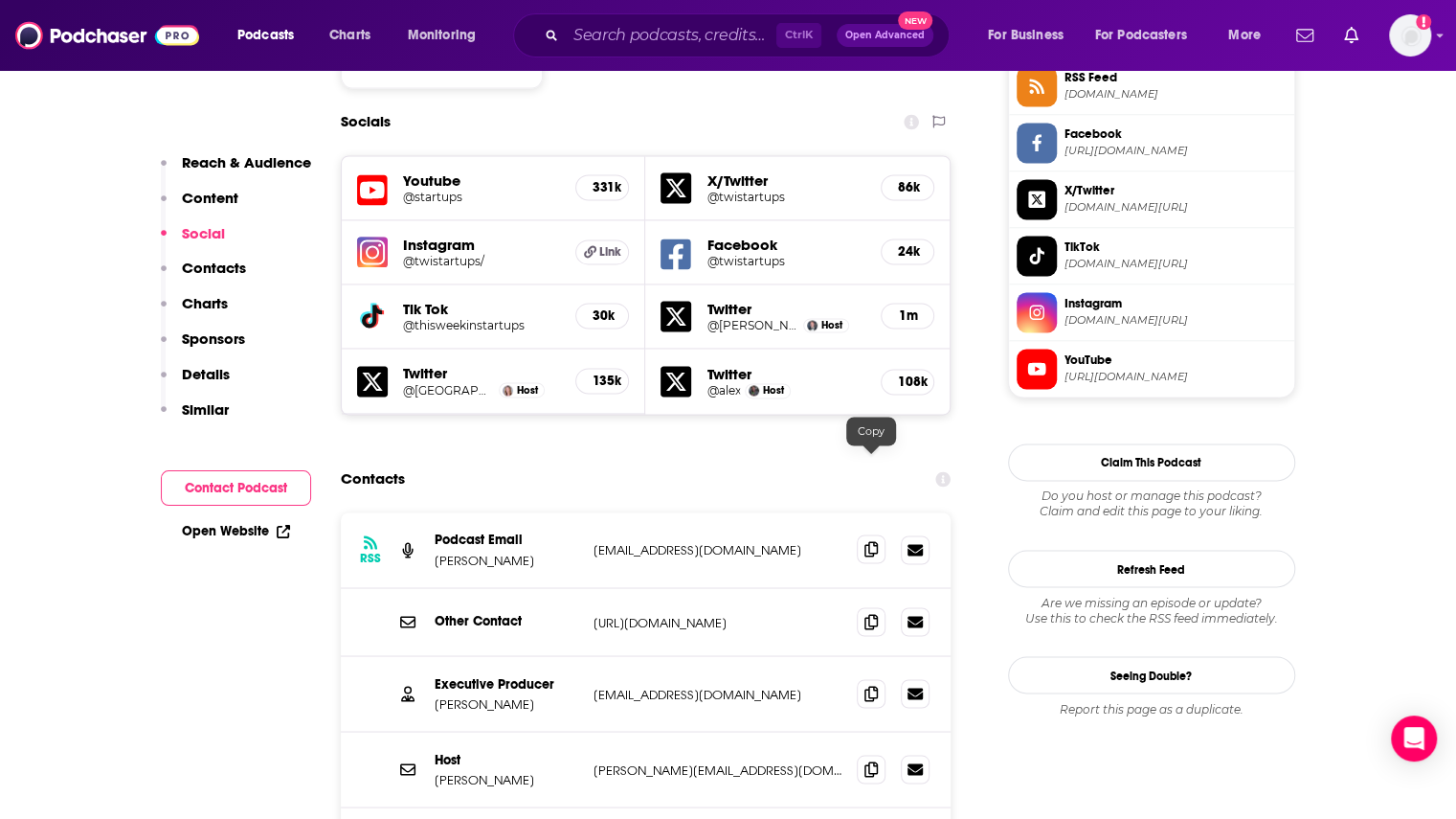
click at [870, 541] on icon at bounding box center [871, 549] width 14 height 16
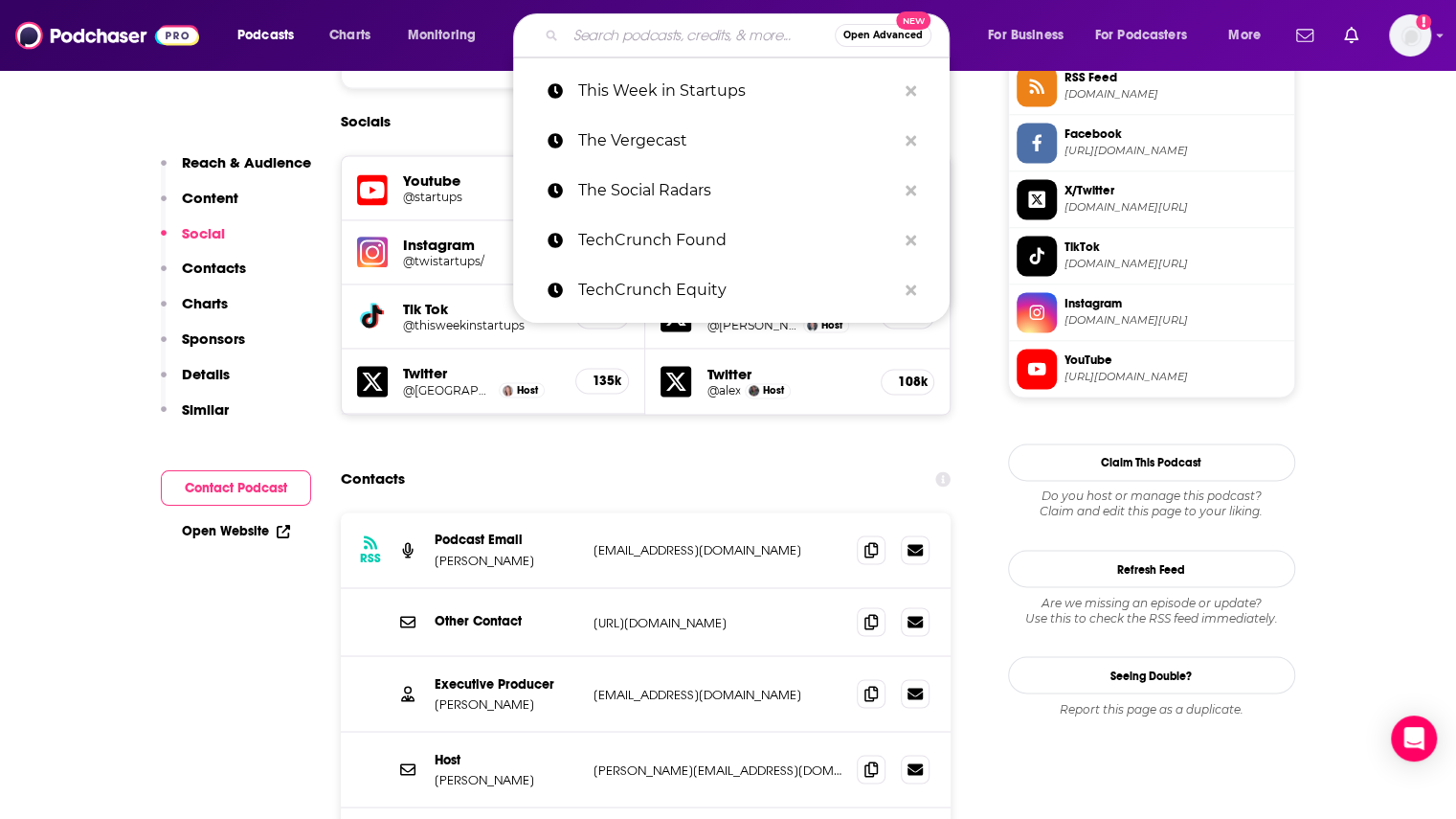
click at [628, 41] on input "Search podcasts, credits, & more..." at bounding box center [700, 35] width 269 height 30
paste input "Venture Daily"
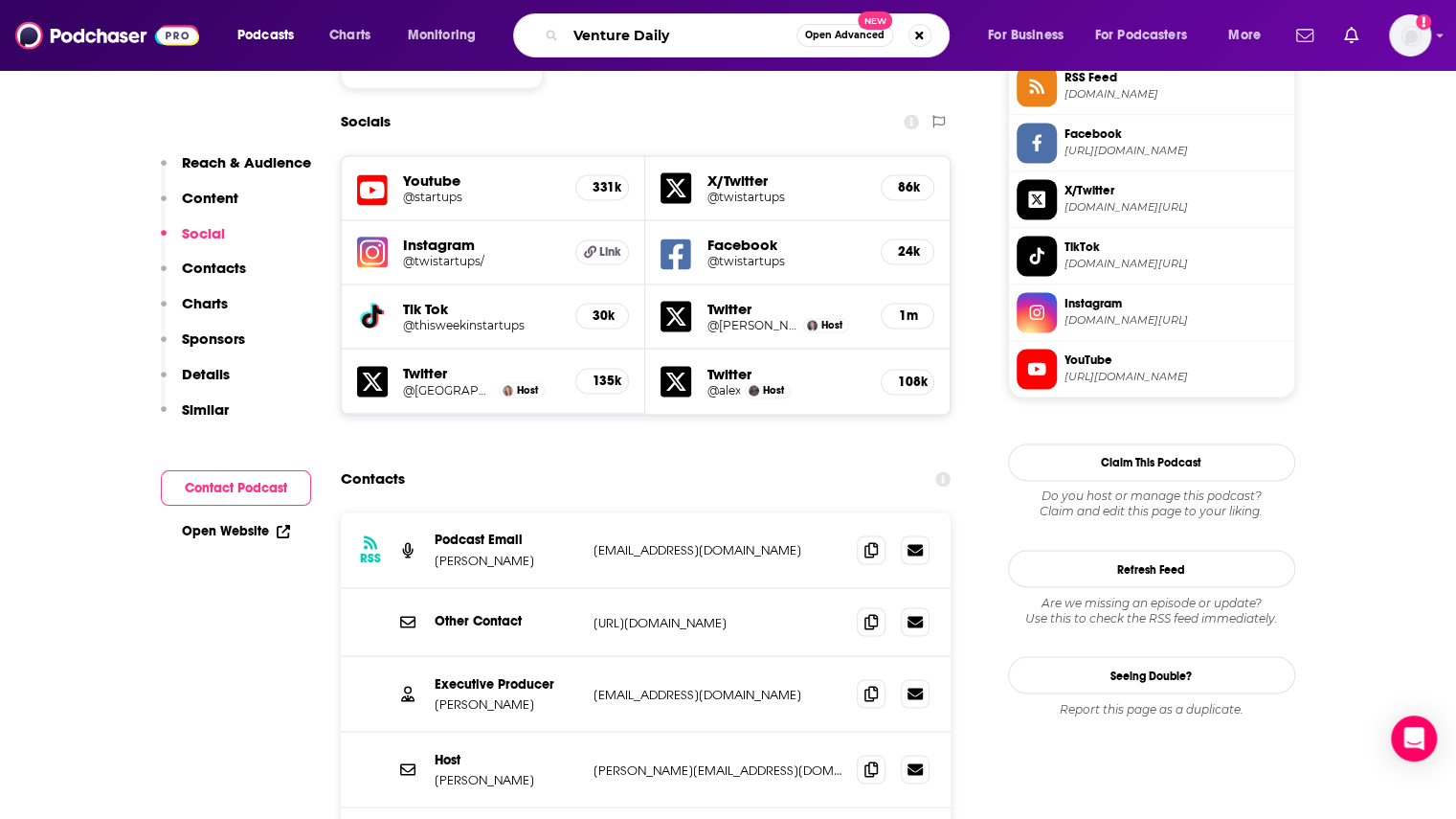
type input "Venture Daily"
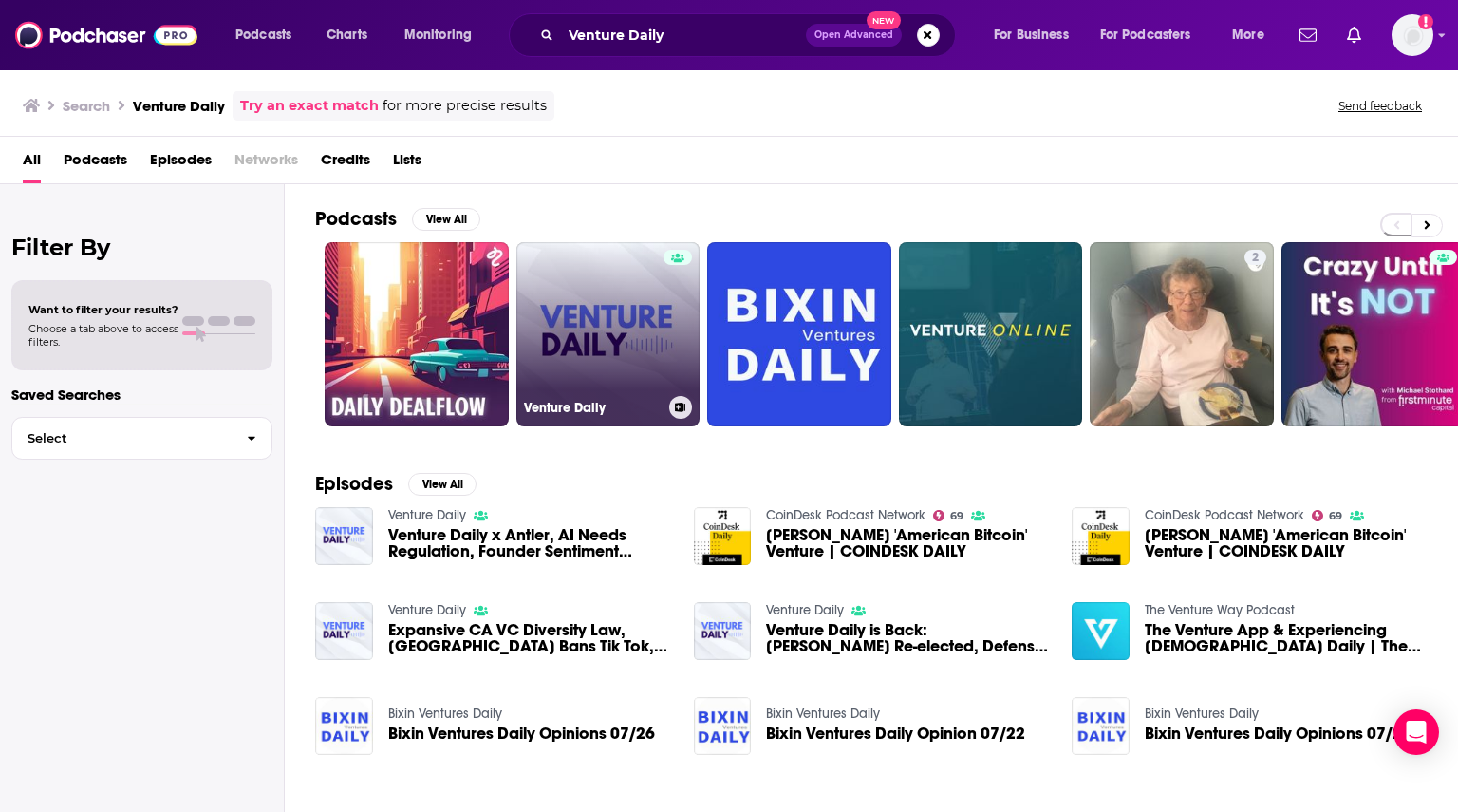
click at [530, 322] on link "Venture Daily" at bounding box center [608, 334] width 185 height 185
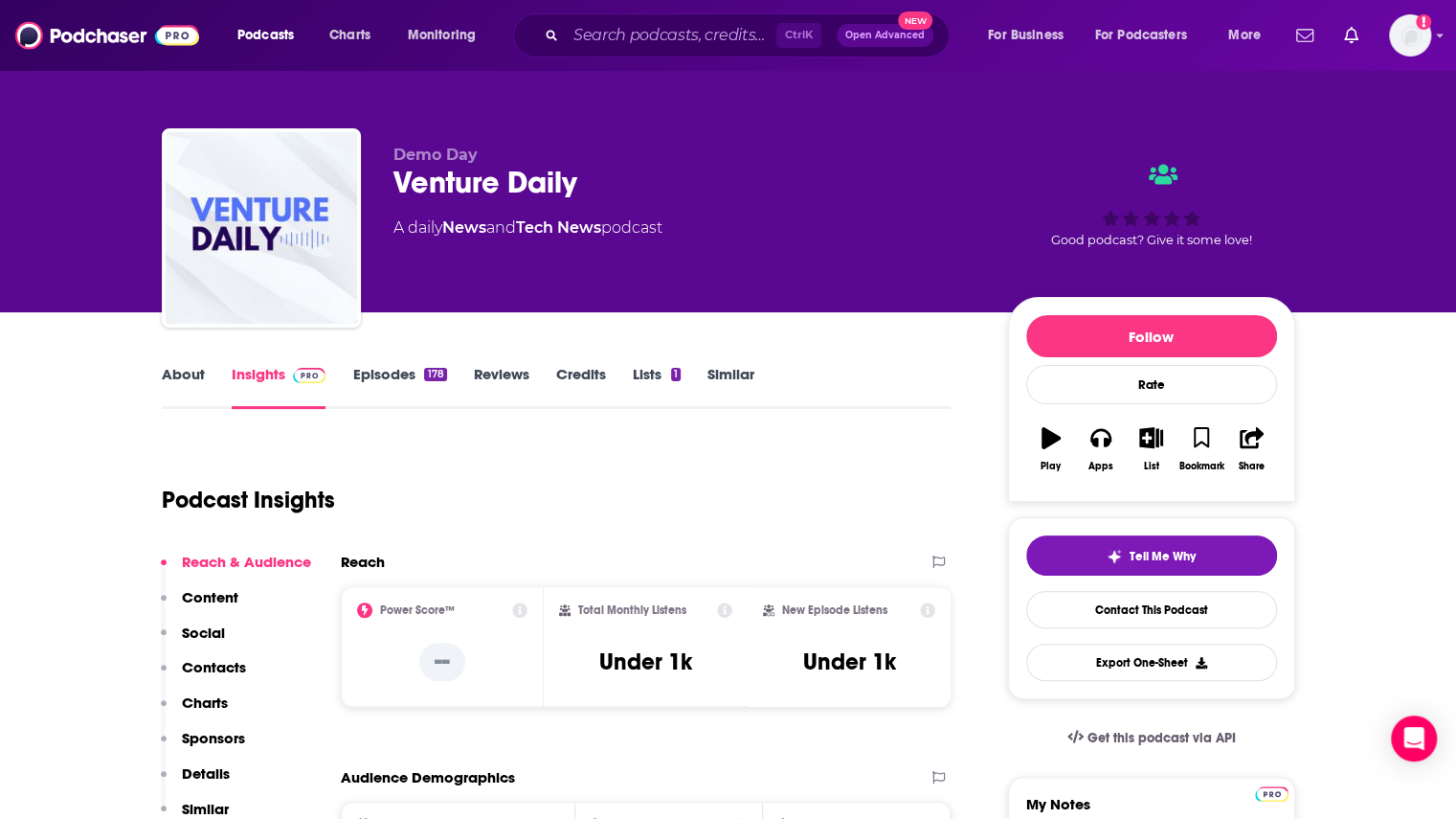
click at [407, 369] on link "Episodes 178" at bounding box center [399, 386] width 94 height 44
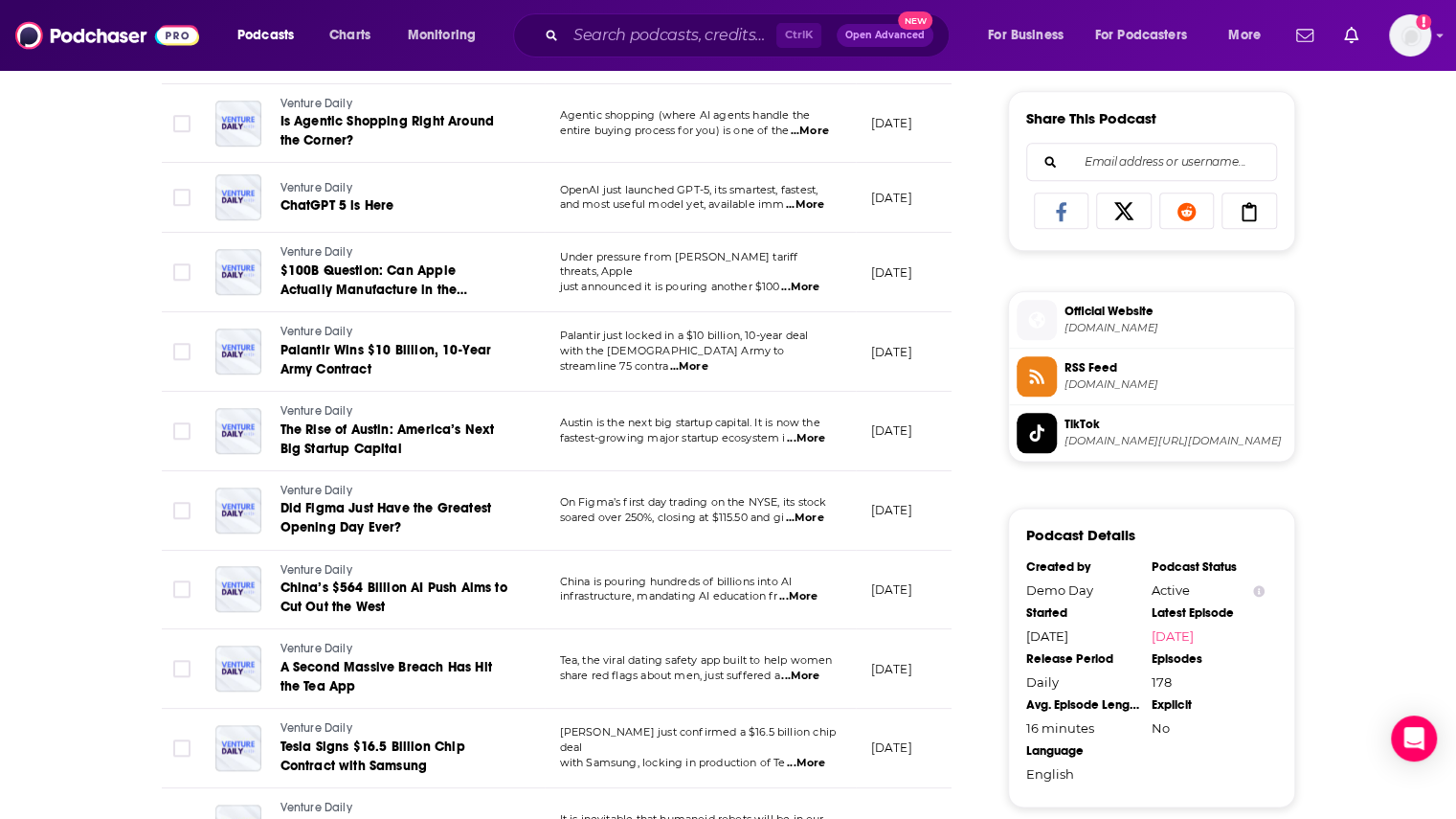
scroll to position [1180, 0]
click at [633, 40] on input "Search podcasts, credits, & more..." at bounding box center [671, 35] width 211 height 30
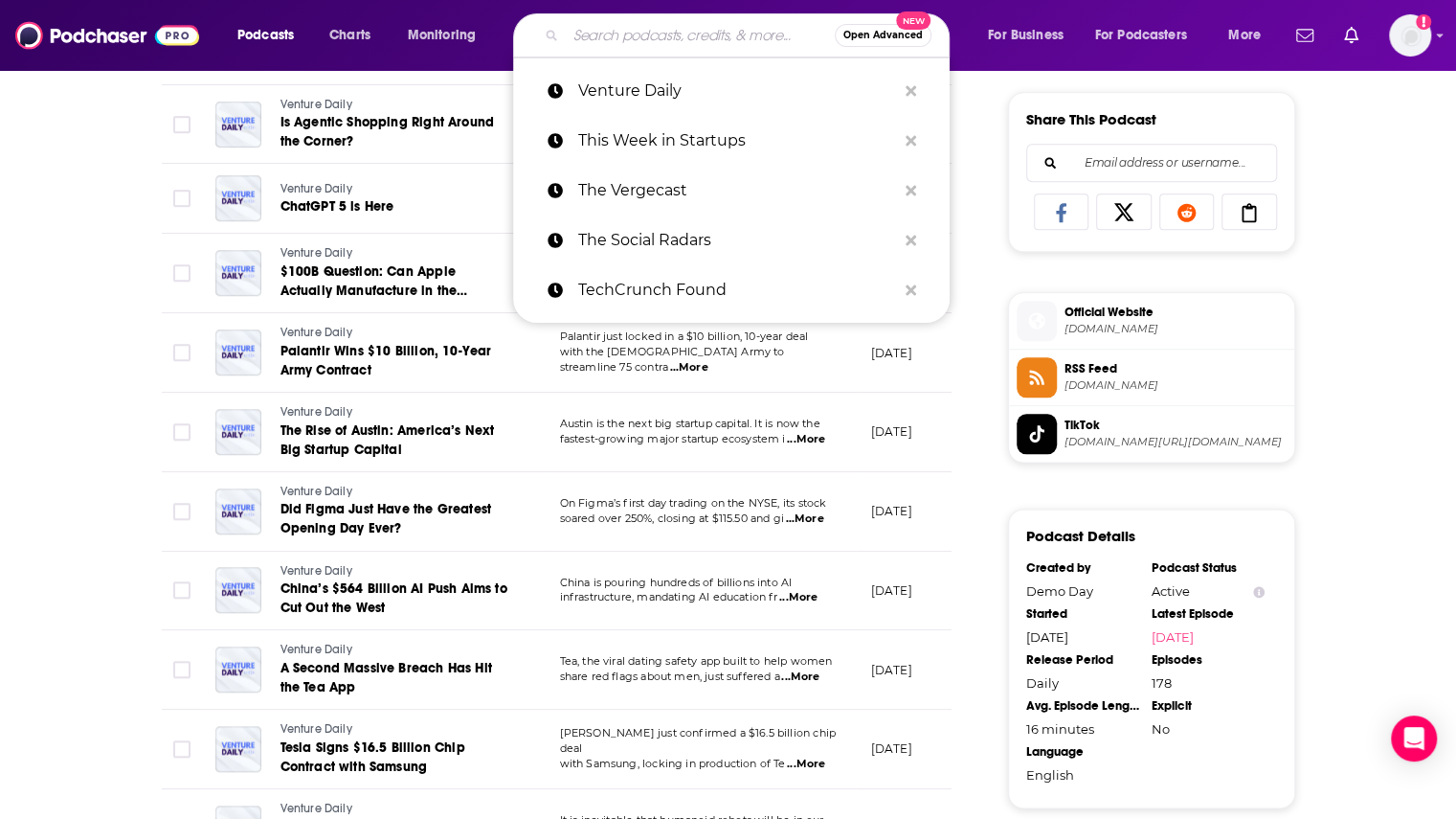
paste input "VentureFizz"
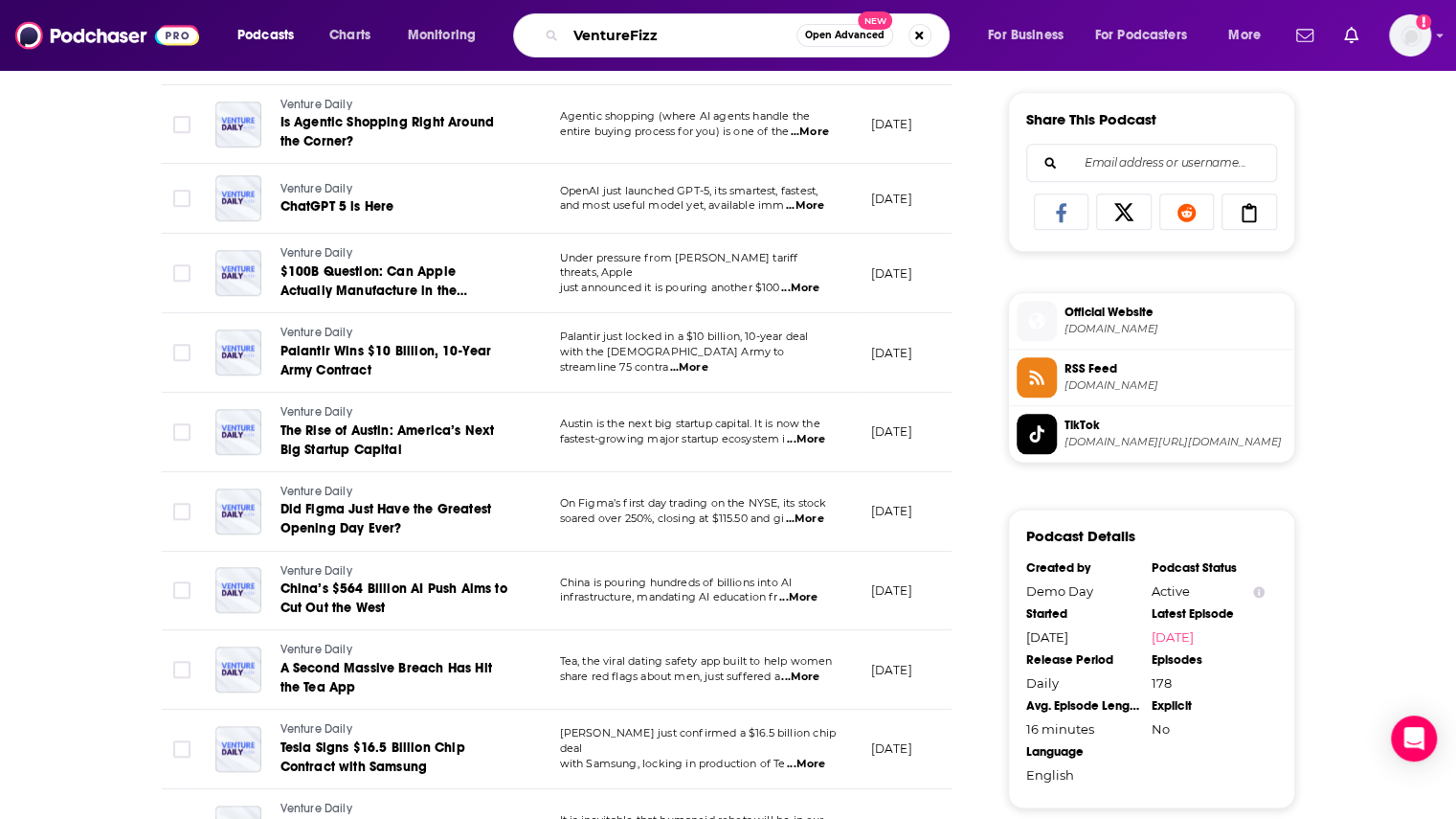
type input "VentureFizz"
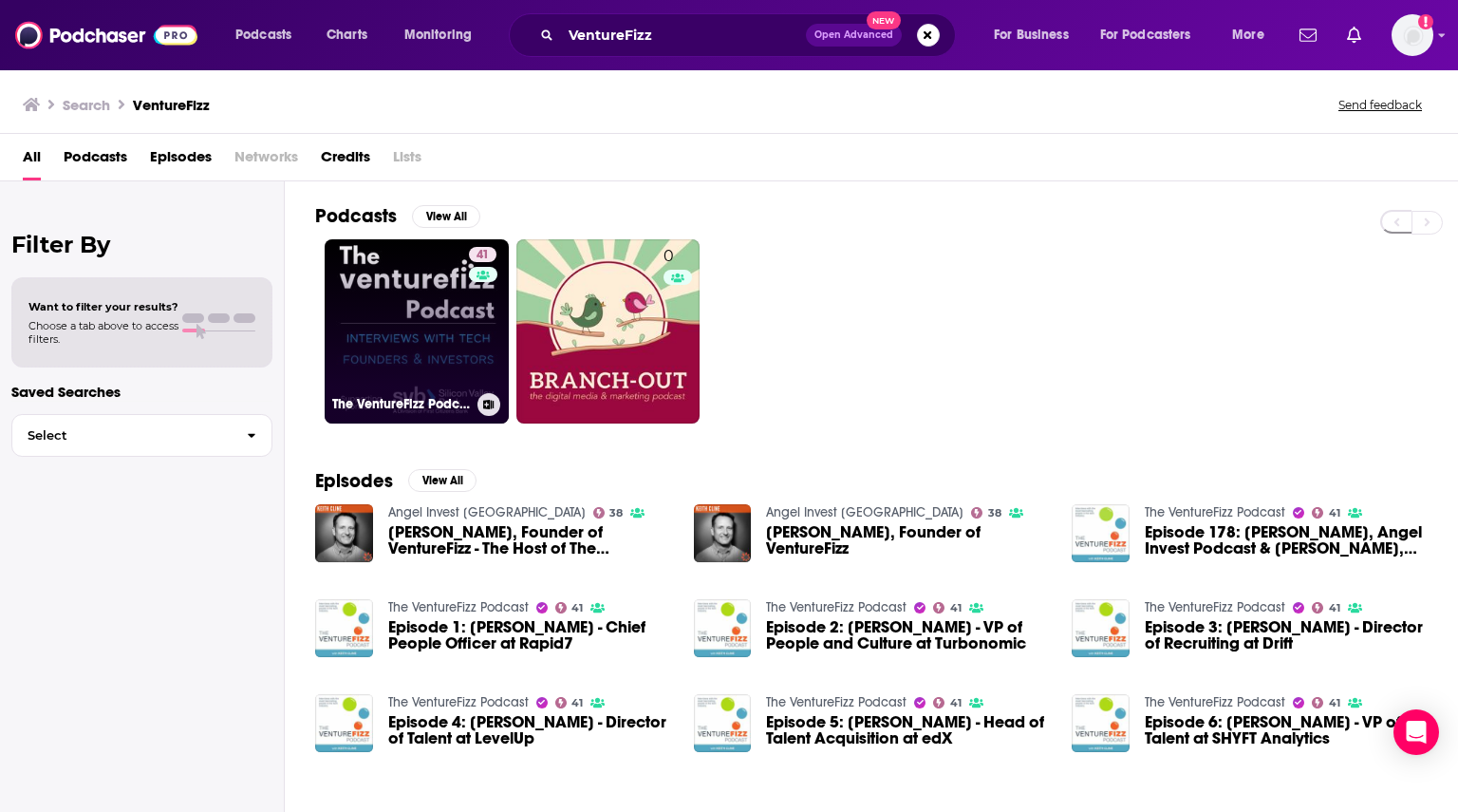
click at [439, 317] on link "41 The VentureFizz Podcast" at bounding box center [417, 331] width 185 height 185
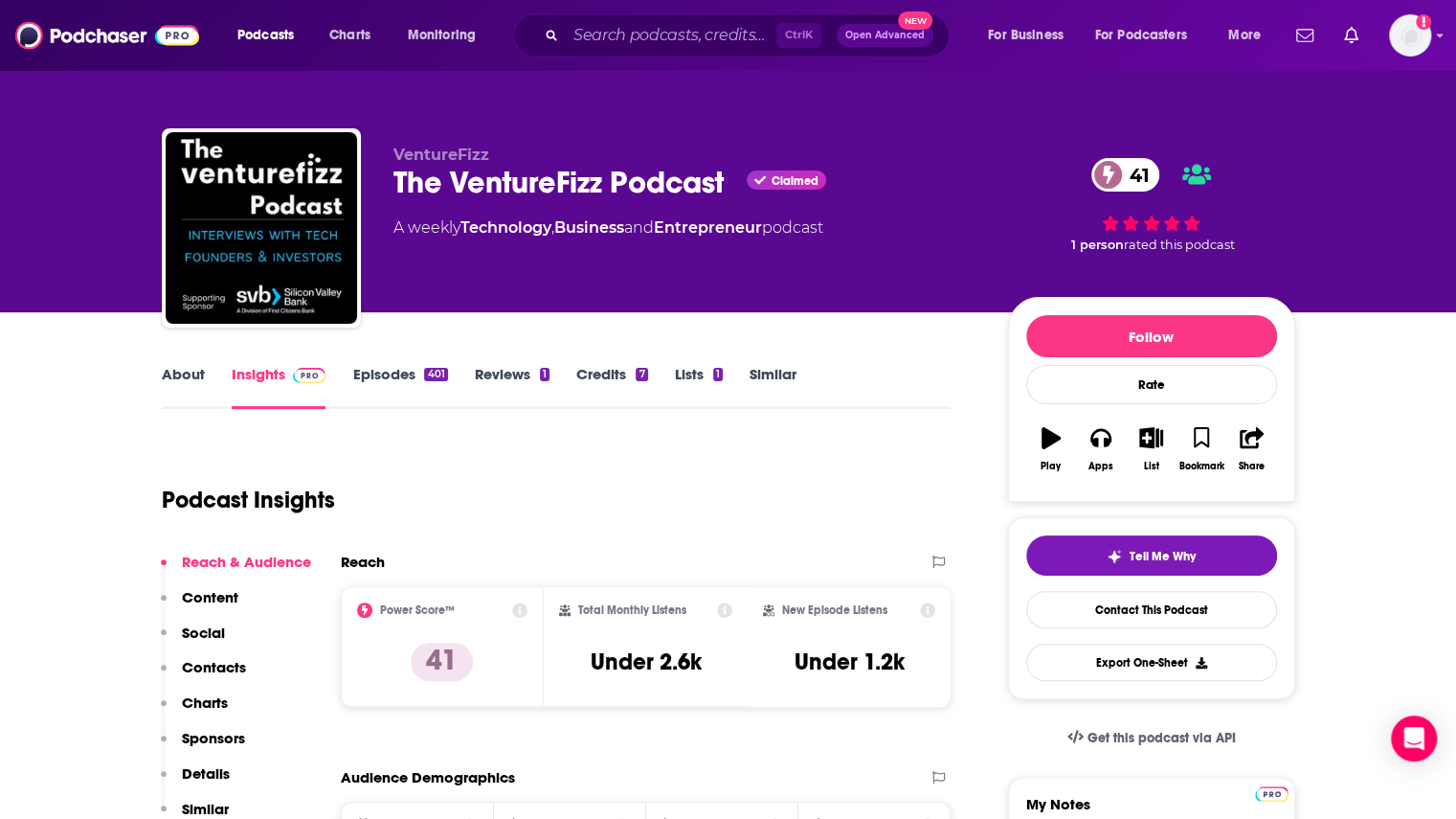
click at [393, 379] on link "Episodes 401" at bounding box center [399, 386] width 95 height 44
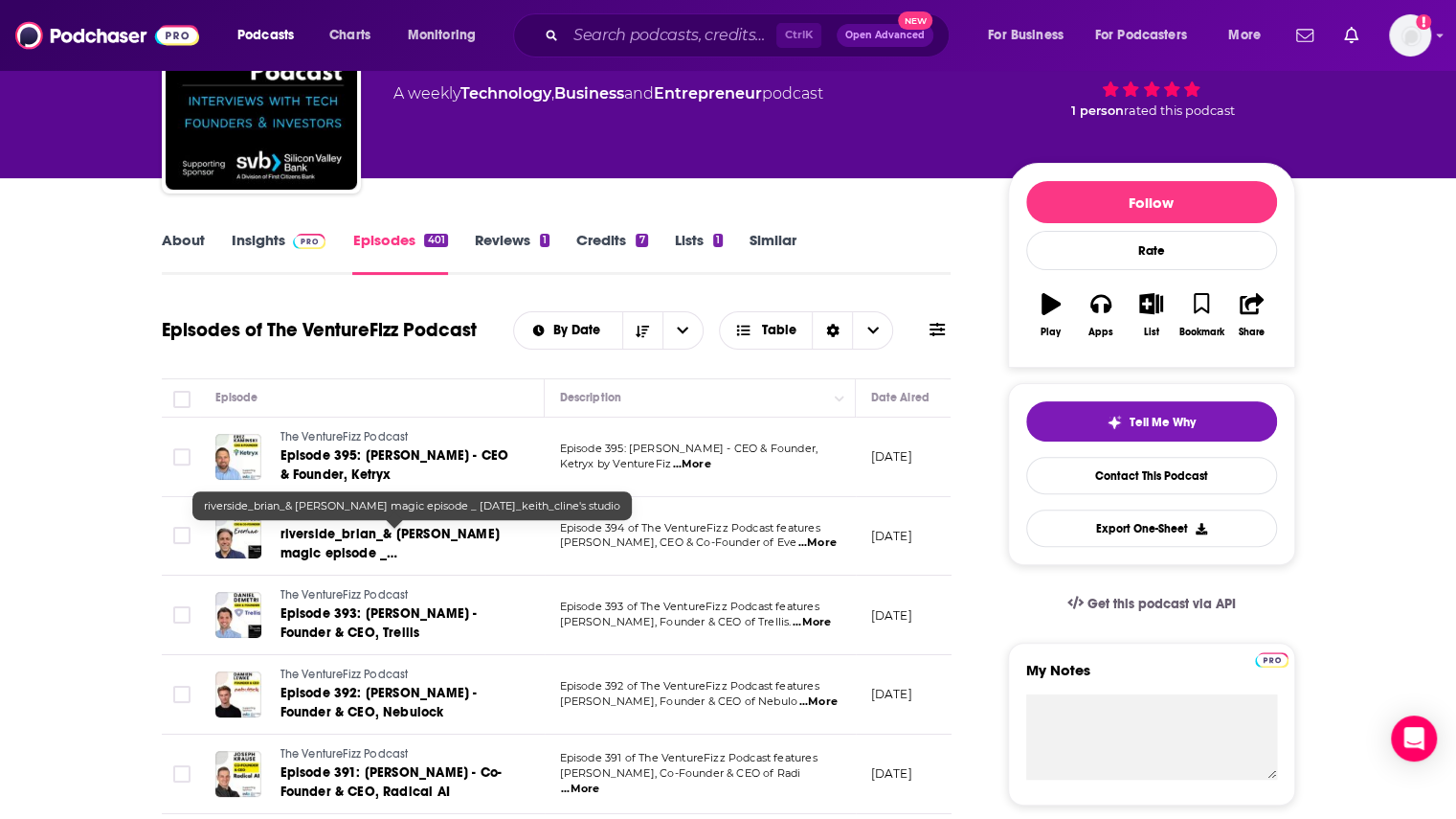
scroll to position [135, 0]
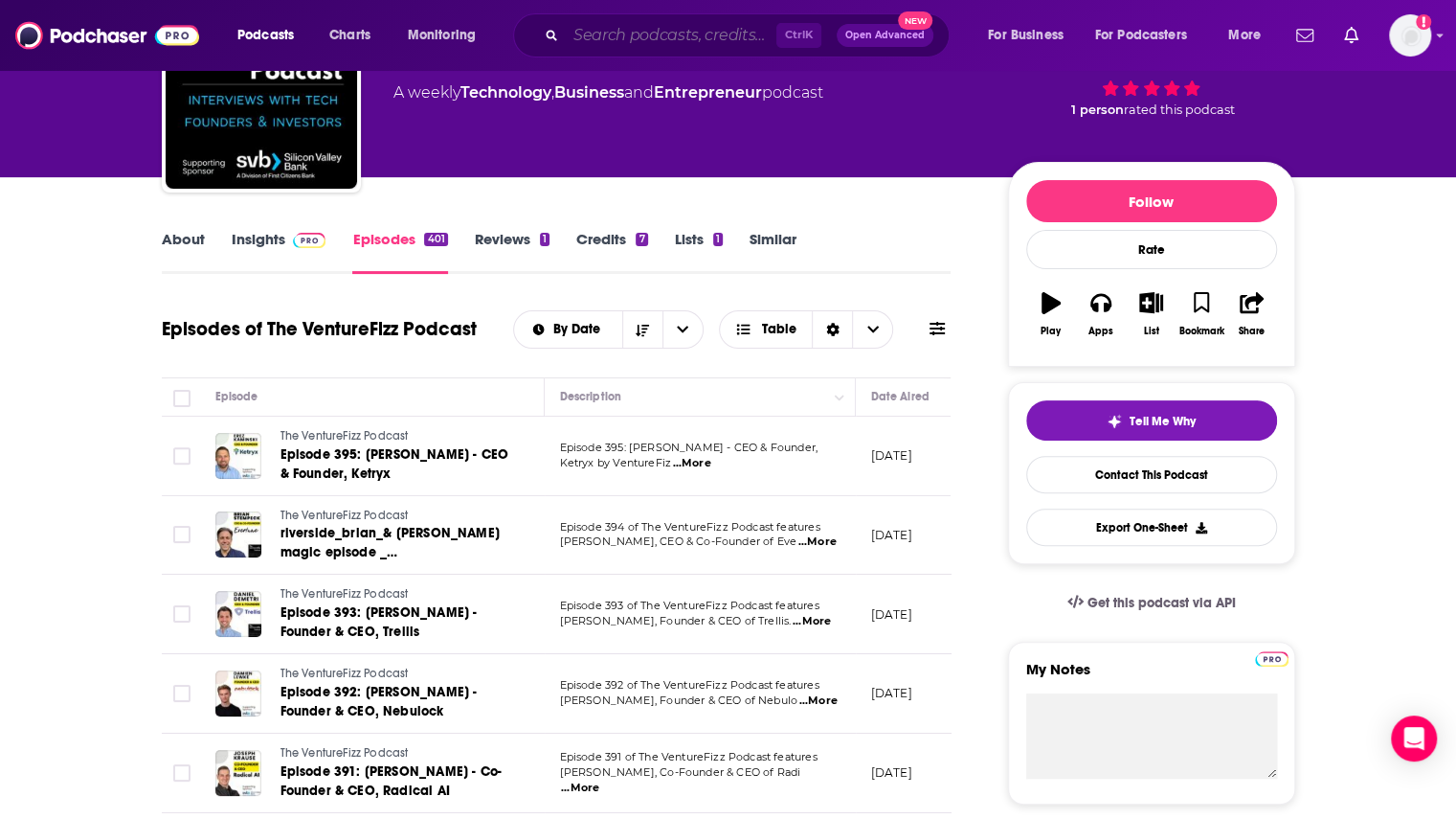
click at [650, 33] on input "Search podcasts, credits, & more..." at bounding box center [671, 35] width 211 height 30
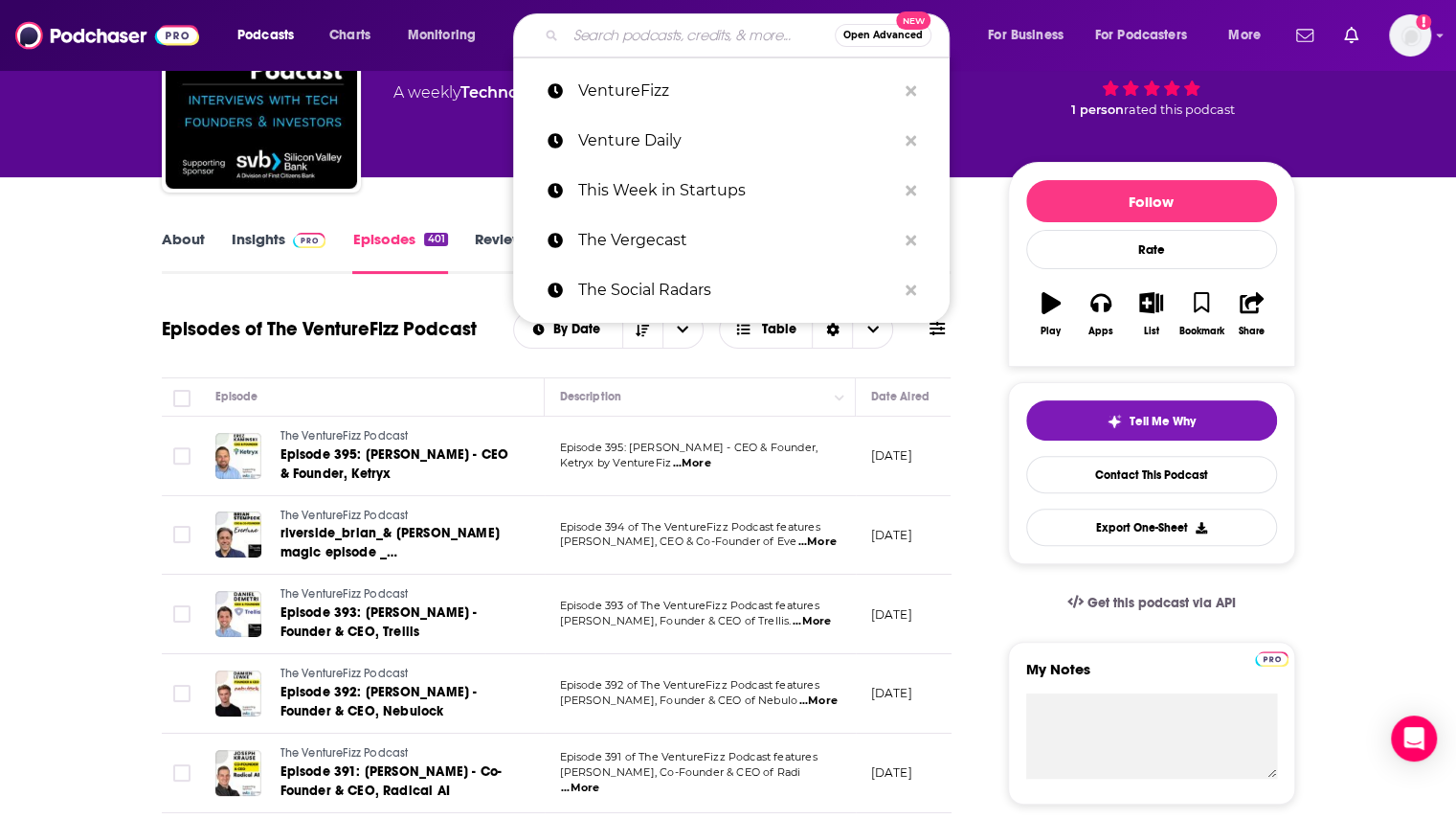
paste input "WSJ The Future of Everything"
type input "WSJ The Future of Everything"
